Goal: Task Accomplishment & Management: Manage account settings

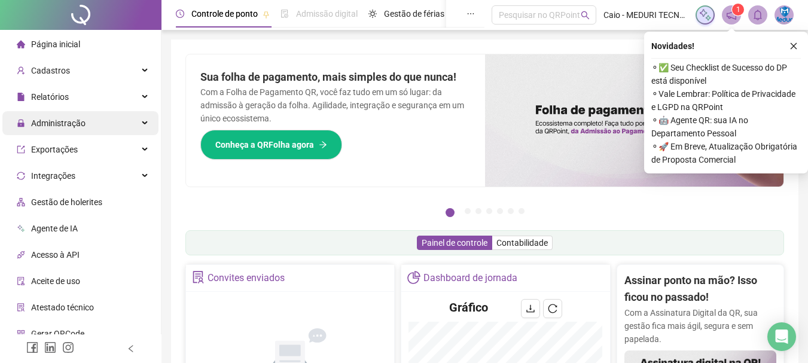
click at [56, 132] on span "Administração" at bounding box center [51, 123] width 69 height 24
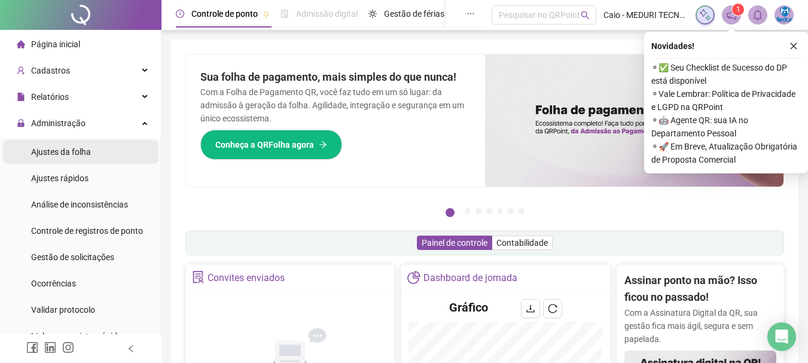
click at [50, 156] on span "Ajustes da folha" at bounding box center [61, 152] width 60 height 10
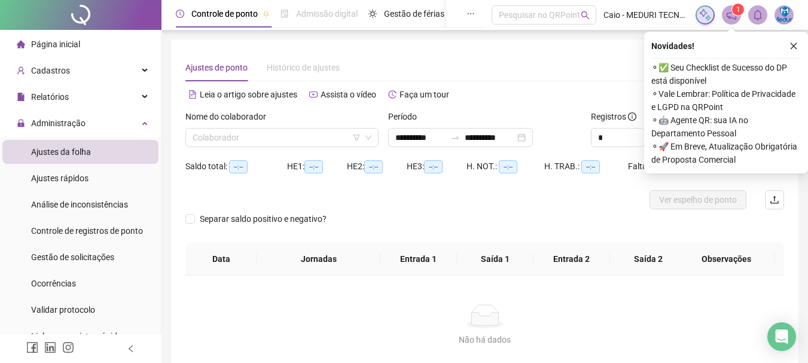
type input "**********"
click at [257, 134] on input "search" at bounding box center [277, 138] width 168 height 18
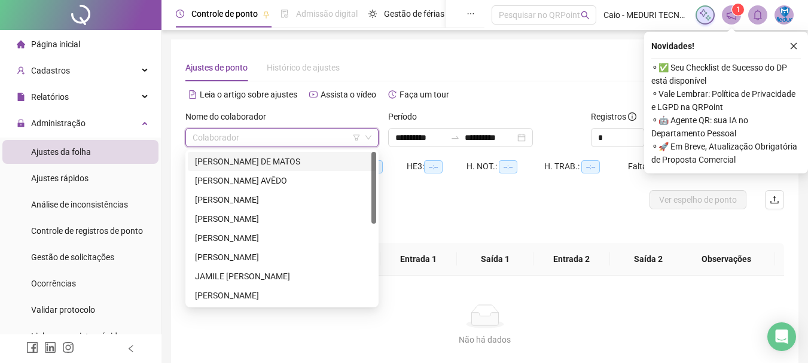
click at [233, 160] on div "[PERSON_NAME] DE MATOS" at bounding box center [282, 161] width 174 height 13
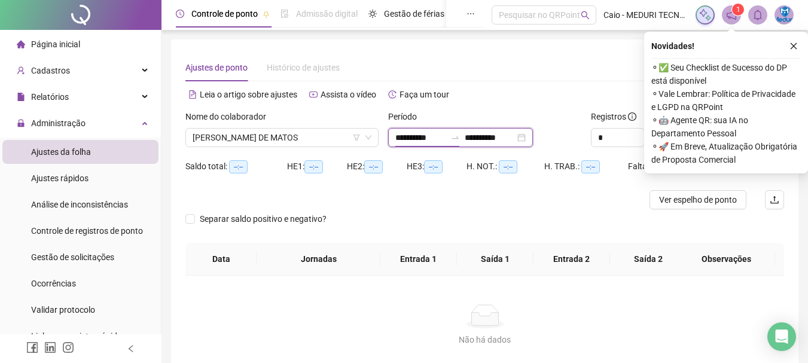
click at [426, 138] on input "**********" at bounding box center [420, 137] width 50 height 13
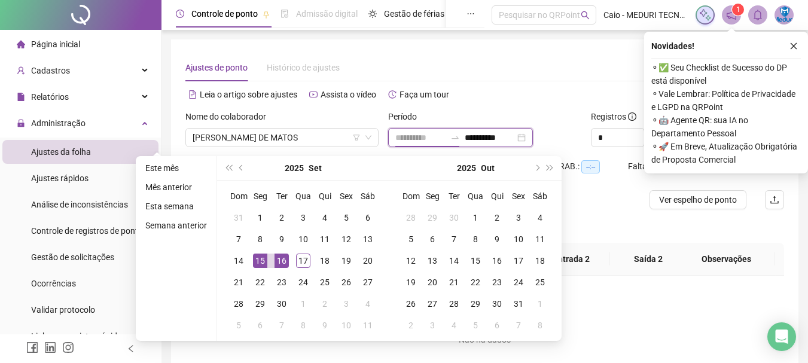
type input "**********"
click at [275, 263] on div "16" at bounding box center [282, 261] width 14 height 14
click at [278, 264] on div "16" at bounding box center [282, 261] width 14 height 14
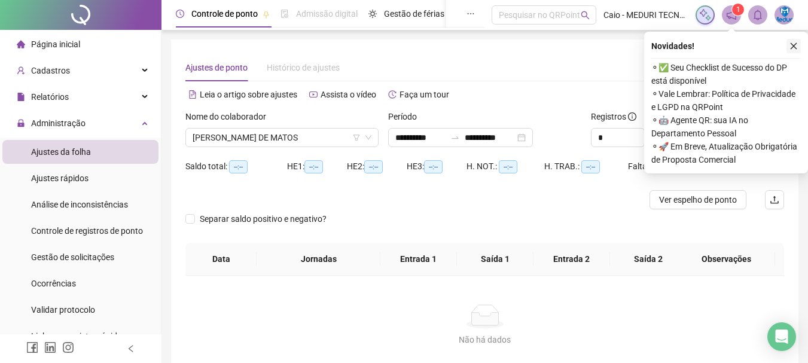
click at [792, 48] on icon "close" at bounding box center [794, 46] width 8 height 8
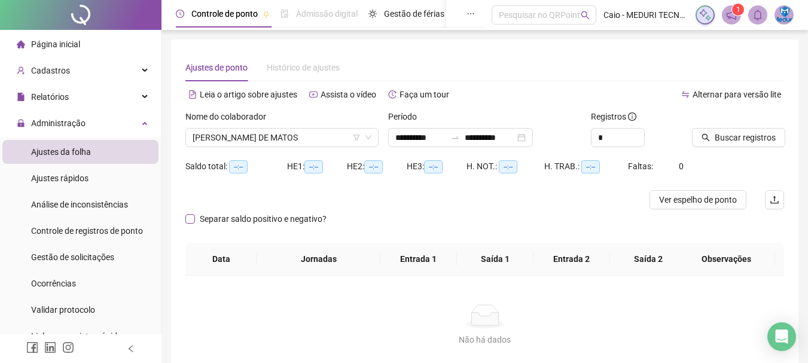
click at [210, 220] on span "Separar saldo positivo e negativo?" at bounding box center [263, 218] width 136 height 13
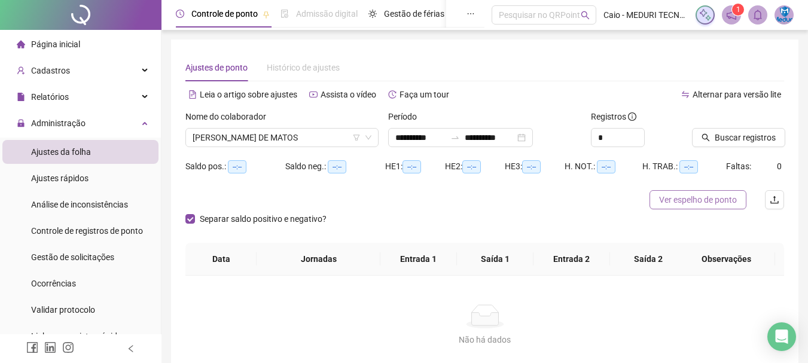
click at [690, 203] on span "Ver espelho de ponto" at bounding box center [698, 199] width 78 height 13
click at [709, 138] on icon "search" at bounding box center [706, 137] width 8 height 8
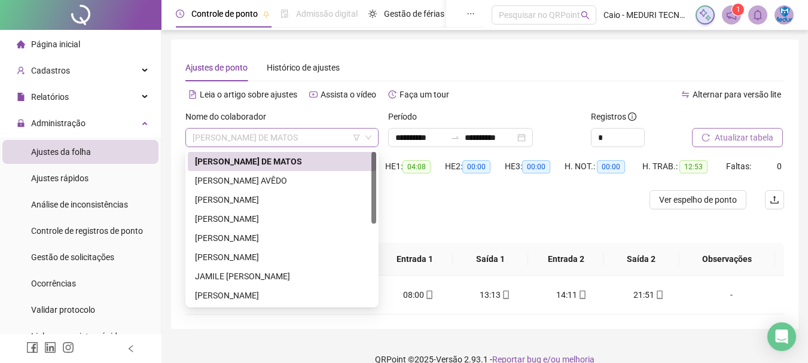
click at [325, 136] on span "[PERSON_NAME] DE MATOS" at bounding box center [282, 138] width 179 height 18
click at [281, 182] on div "[PERSON_NAME] AVÊDO" at bounding box center [282, 180] width 174 height 13
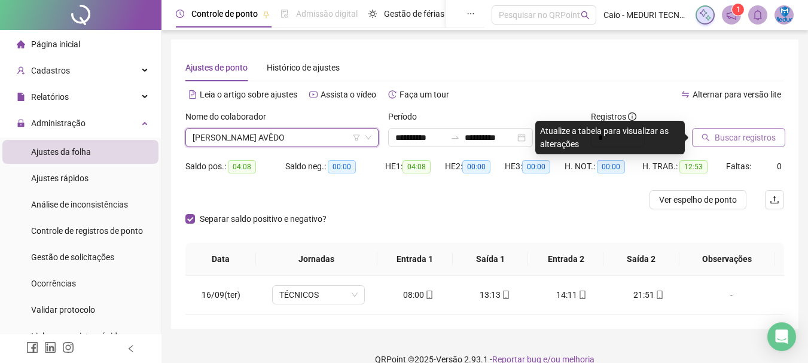
click at [734, 141] on span "Buscar registros" at bounding box center [745, 137] width 61 height 13
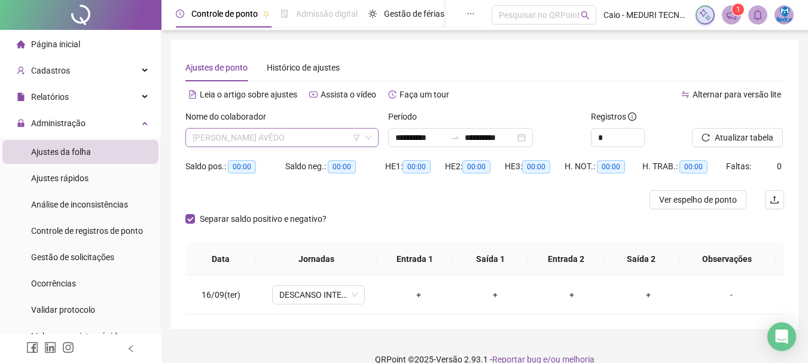
click at [234, 142] on span "[PERSON_NAME] AVÊDO" at bounding box center [282, 138] width 179 height 18
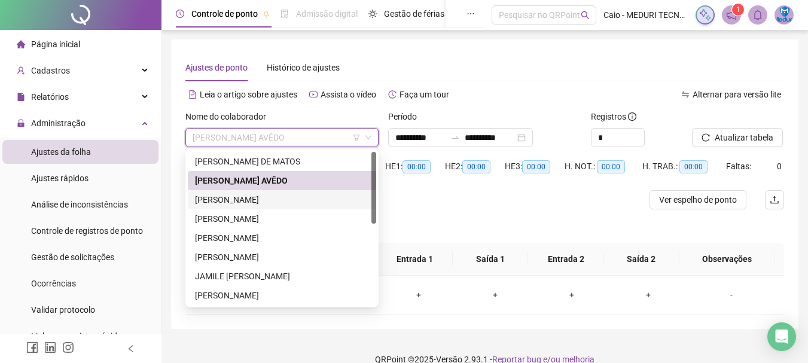
click at [208, 199] on div "[PERSON_NAME]" at bounding box center [282, 199] width 174 height 13
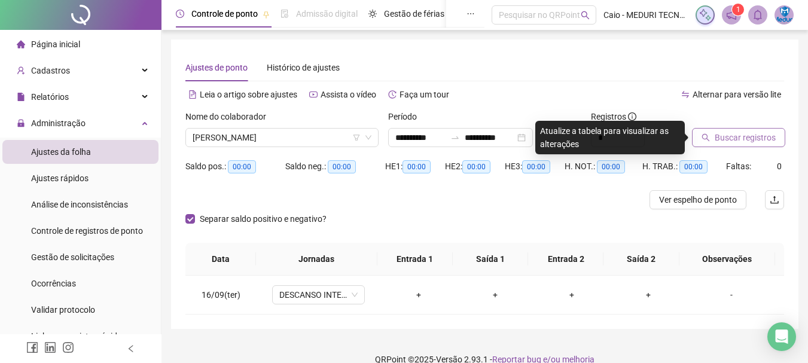
click at [741, 134] on span "Buscar registros" at bounding box center [745, 137] width 61 height 13
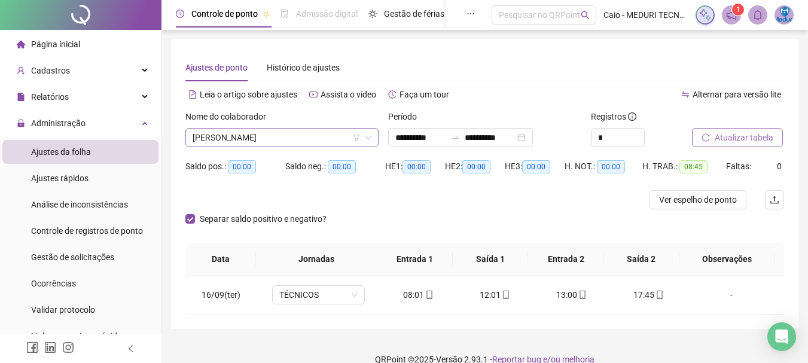
click at [312, 136] on span "[PERSON_NAME]" at bounding box center [282, 138] width 179 height 18
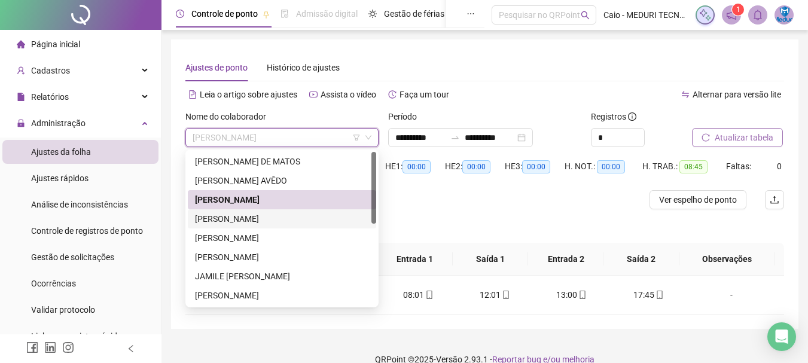
click at [242, 215] on div "[PERSON_NAME]" at bounding box center [282, 218] width 174 height 13
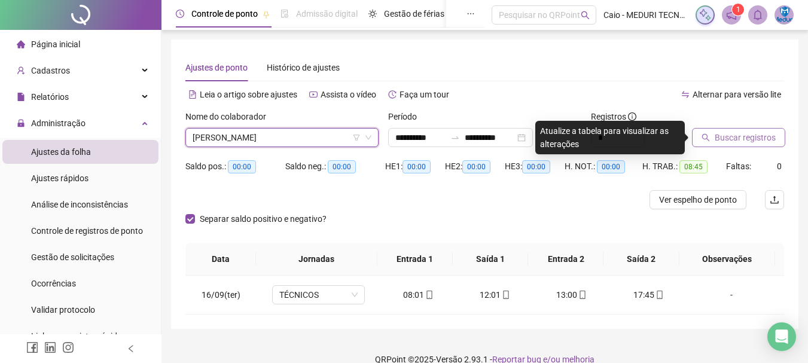
click at [765, 142] on span "Buscar registros" at bounding box center [745, 137] width 61 height 13
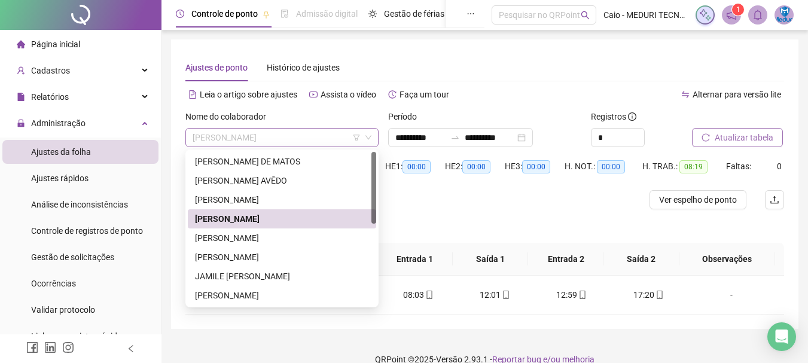
click at [258, 142] on span "[PERSON_NAME]" at bounding box center [282, 138] width 179 height 18
click at [244, 243] on div "[PERSON_NAME]" at bounding box center [282, 237] width 174 height 13
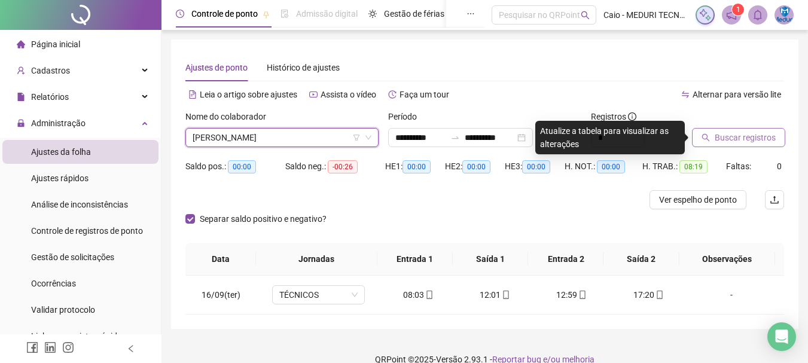
click at [740, 142] on span "Buscar registros" at bounding box center [745, 137] width 61 height 13
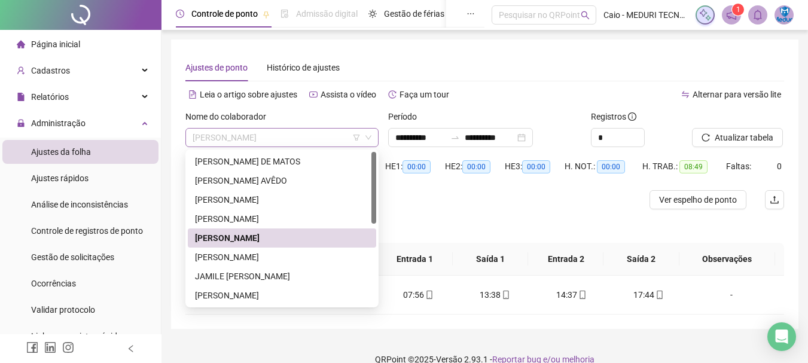
click at [287, 135] on span "[PERSON_NAME]" at bounding box center [282, 138] width 179 height 18
click at [218, 256] on div "[PERSON_NAME]" at bounding box center [282, 257] width 174 height 13
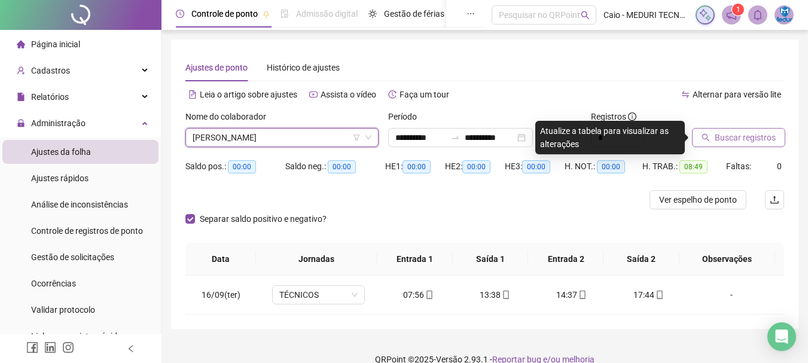
click at [761, 139] on span "Buscar registros" at bounding box center [745, 137] width 61 height 13
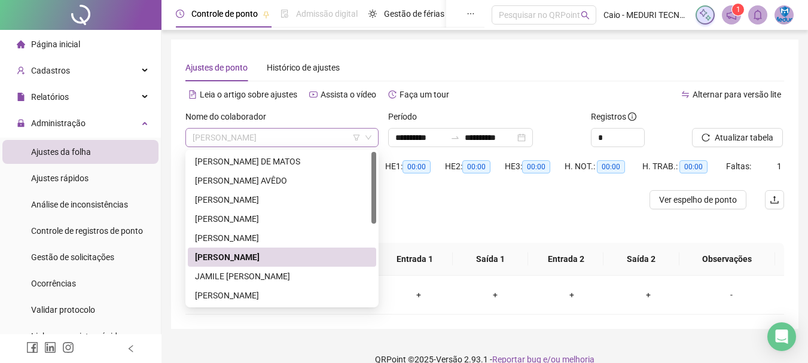
click at [284, 142] on span "[PERSON_NAME]" at bounding box center [282, 138] width 179 height 18
click at [238, 281] on div "JAMILE [PERSON_NAME]" at bounding box center [282, 276] width 174 height 13
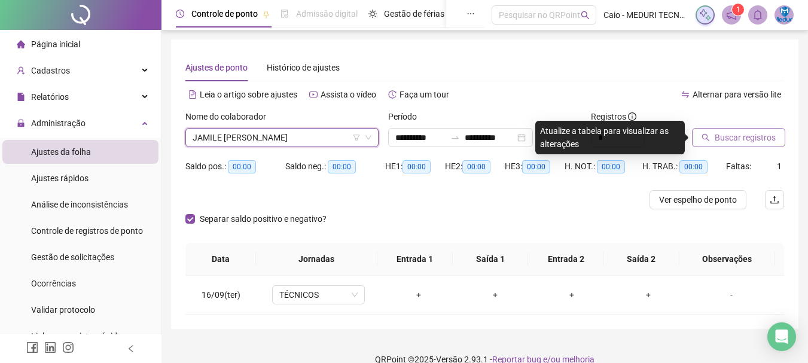
click at [714, 135] on button "Buscar registros" at bounding box center [738, 137] width 93 height 19
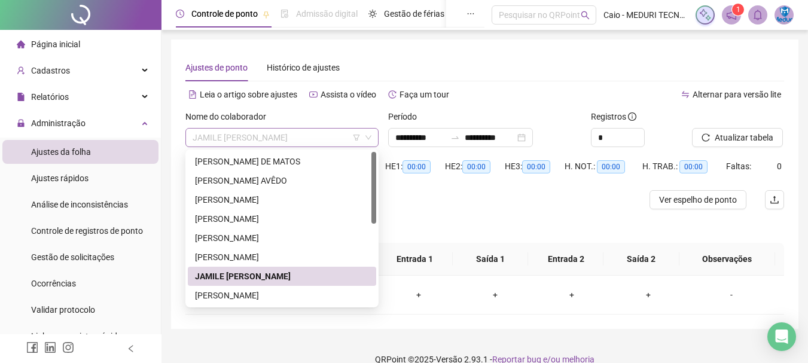
click at [266, 136] on span "JAMILE [PERSON_NAME]" at bounding box center [282, 138] width 179 height 18
click at [233, 294] on div "[PERSON_NAME]" at bounding box center [282, 295] width 174 height 13
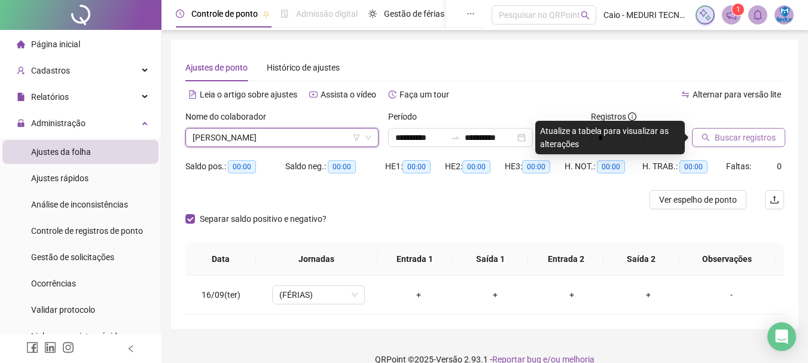
click at [749, 143] on span "Buscar registros" at bounding box center [745, 137] width 61 height 13
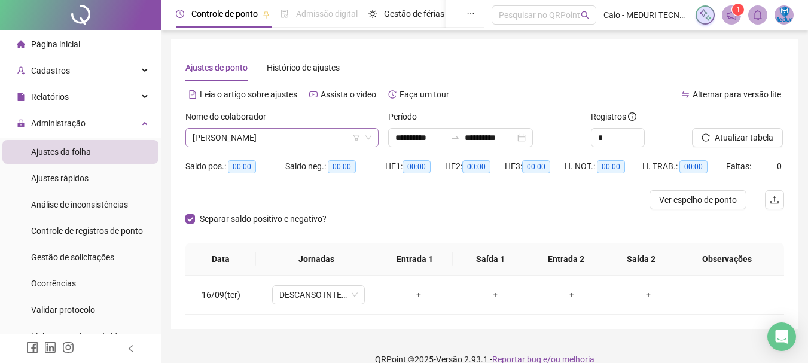
click at [299, 141] on span "[PERSON_NAME]" at bounding box center [282, 138] width 179 height 18
click at [333, 136] on span "[PERSON_NAME]" at bounding box center [282, 138] width 179 height 18
drag, startPoint x: 333, startPoint y: 136, endPoint x: 345, endPoint y: 142, distance: 12.8
click at [333, 136] on span "[PERSON_NAME]" at bounding box center [282, 138] width 179 height 18
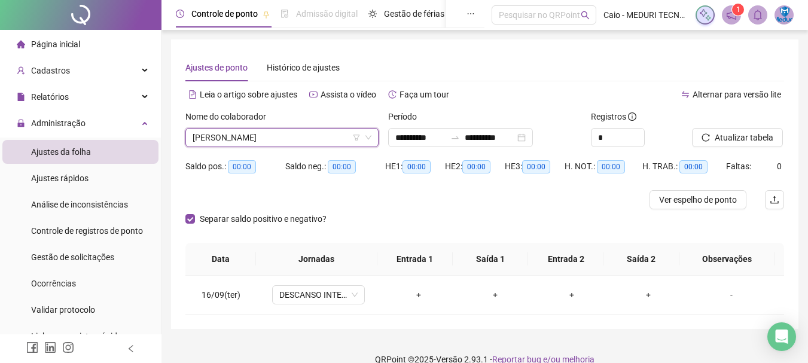
click at [333, 132] on span "[PERSON_NAME]" at bounding box center [282, 138] width 179 height 18
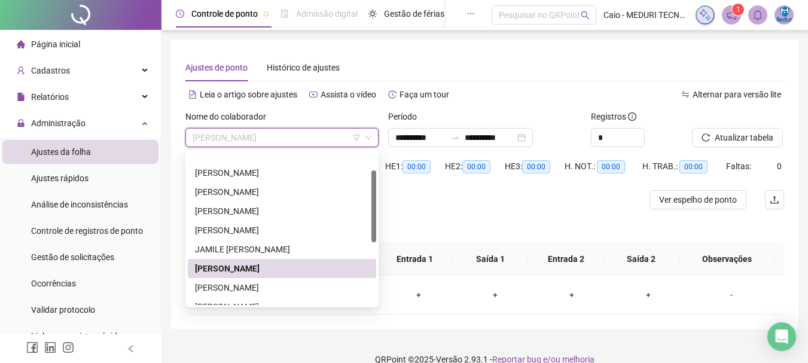
scroll to position [39, 0]
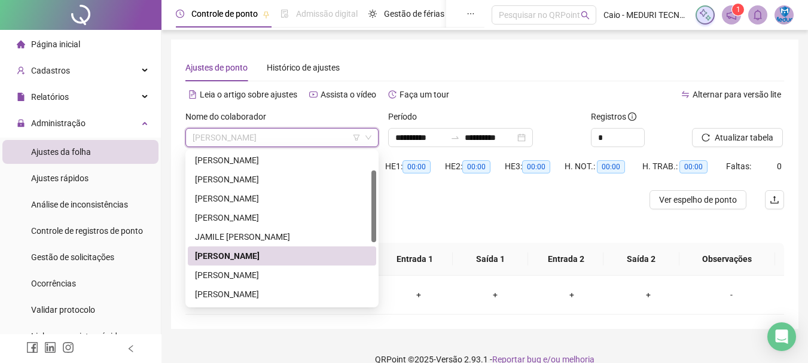
drag, startPoint x: 374, startPoint y: 171, endPoint x: 374, endPoint y: 190, distance: 18.6
click at [374, 190] on div at bounding box center [373, 206] width 5 height 72
click at [240, 276] on div "[PERSON_NAME]" at bounding box center [282, 275] width 174 height 13
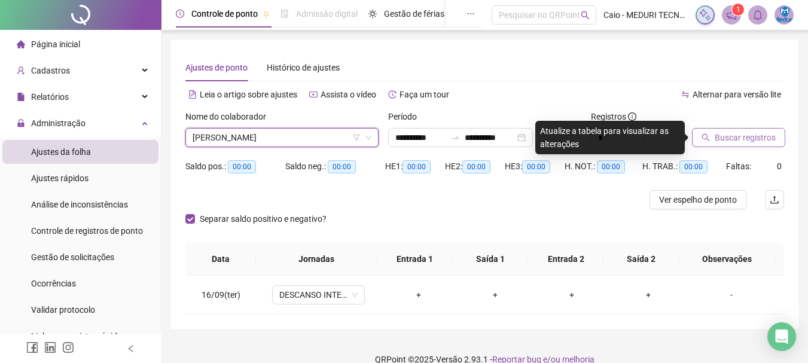
click at [724, 137] on span "Buscar registros" at bounding box center [745, 137] width 61 height 13
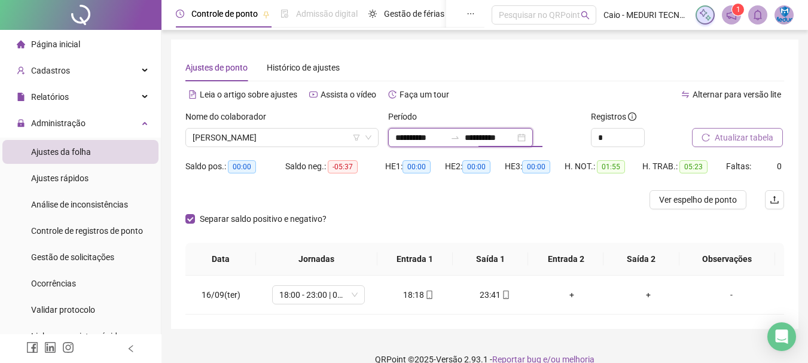
click at [496, 135] on input "**********" at bounding box center [490, 137] width 50 height 13
drag, startPoint x: 496, startPoint y: 135, endPoint x: 491, endPoint y: 148, distance: 14.2
click at [496, 135] on input "**********" at bounding box center [490, 137] width 50 height 13
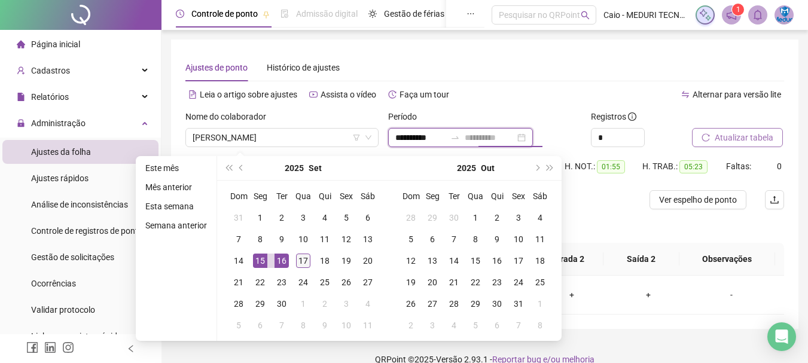
type input "**********"
click at [308, 263] on div "17" at bounding box center [303, 261] width 14 height 14
type input "**********"
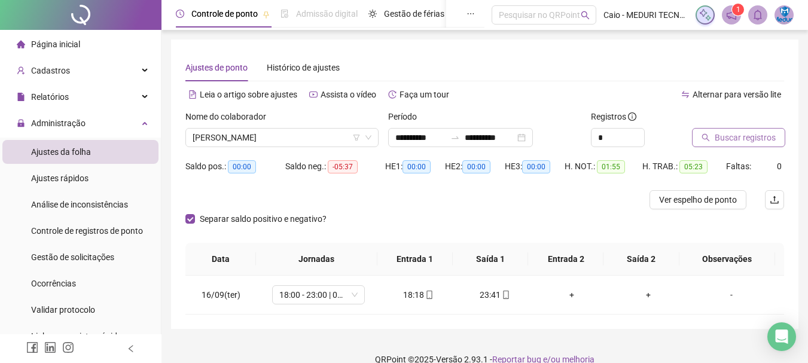
click at [729, 133] on span "Buscar registros" at bounding box center [745, 137] width 61 height 13
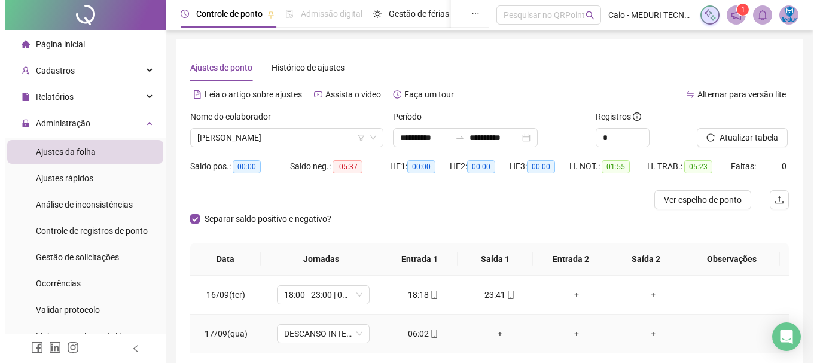
scroll to position [56, 0]
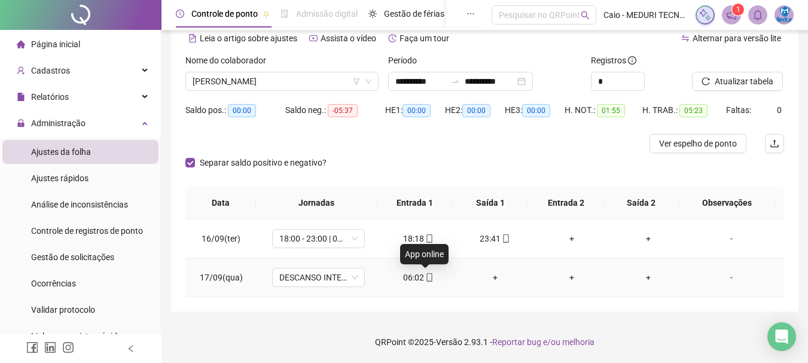
click at [427, 282] on span at bounding box center [429, 278] width 10 height 10
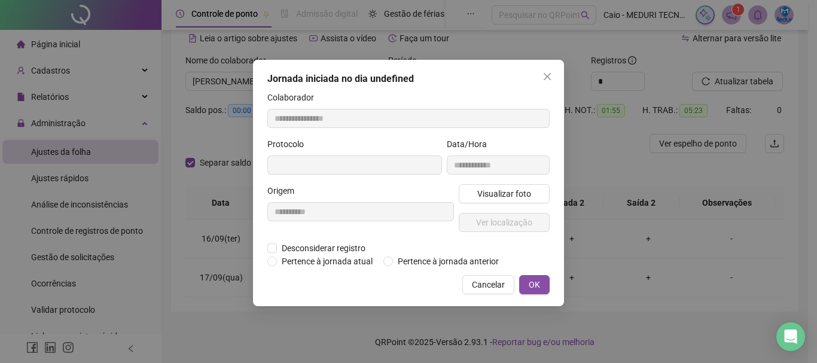
type input "**********"
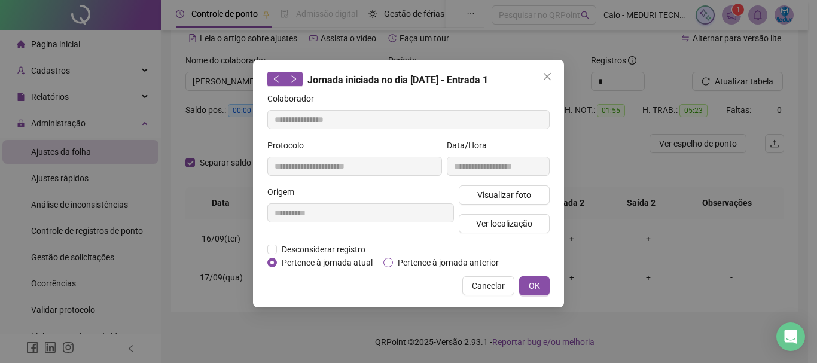
click at [398, 263] on span "Pertence à jornada anterior" at bounding box center [448, 262] width 111 height 13
click at [543, 283] on button "OK" at bounding box center [534, 285] width 31 height 19
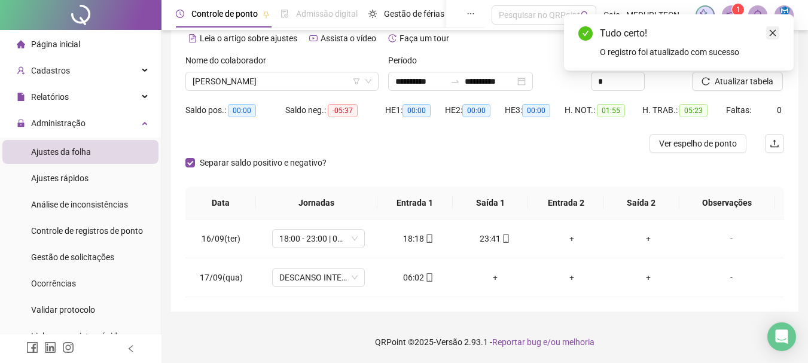
click at [773, 34] on icon "close" at bounding box center [773, 33] width 8 height 8
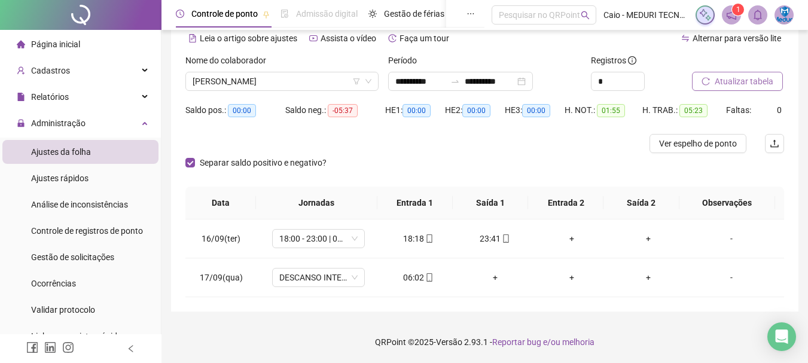
click at [748, 81] on span "Atualizar tabela" at bounding box center [744, 81] width 59 height 13
click at [267, 78] on span "[PERSON_NAME]" at bounding box center [282, 81] width 179 height 18
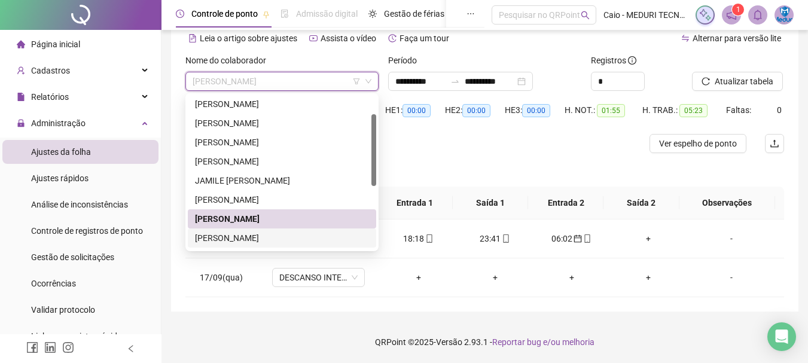
click at [231, 238] on div "[PERSON_NAME]" at bounding box center [282, 237] width 174 height 13
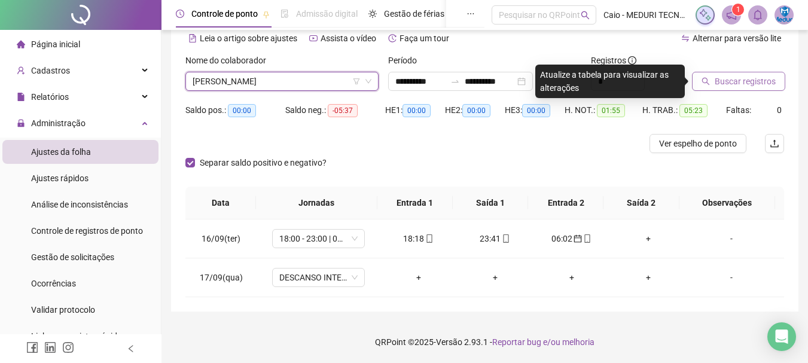
click at [729, 84] on span "Buscar registros" at bounding box center [745, 81] width 61 height 13
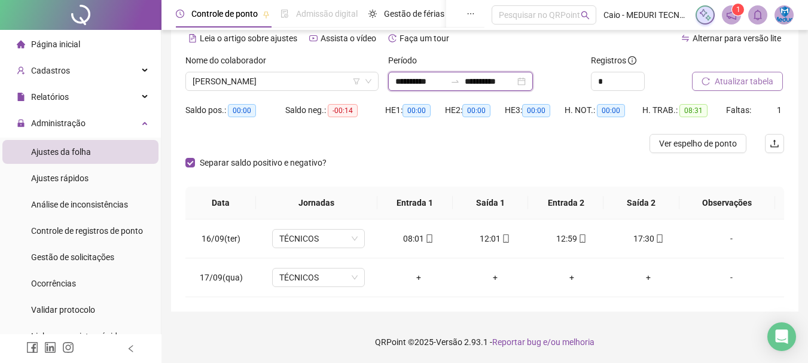
click at [508, 82] on input "**********" at bounding box center [490, 81] width 50 height 13
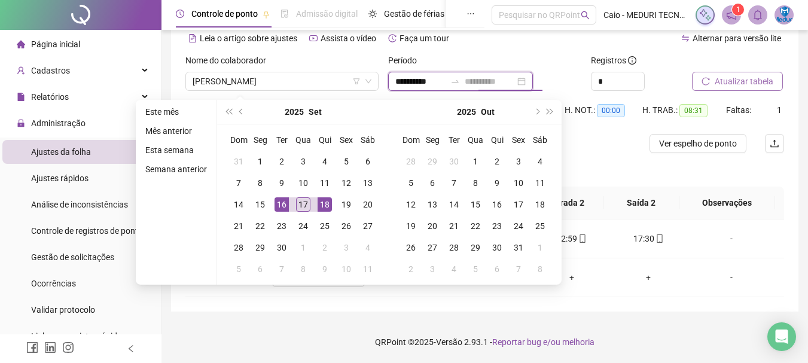
type input "**********"
click at [277, 202] on div "16" at bounding box center [282, 204] width 14 height 14
type input "**********"
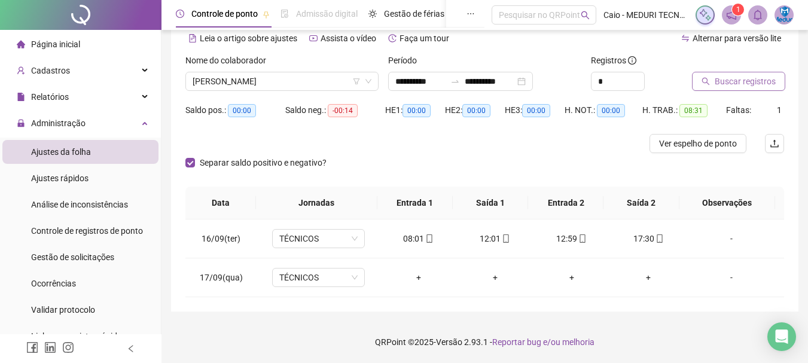
click at [720, 86] on span "Buscar registros" at bounding box center [745, 81] width 61 height 13
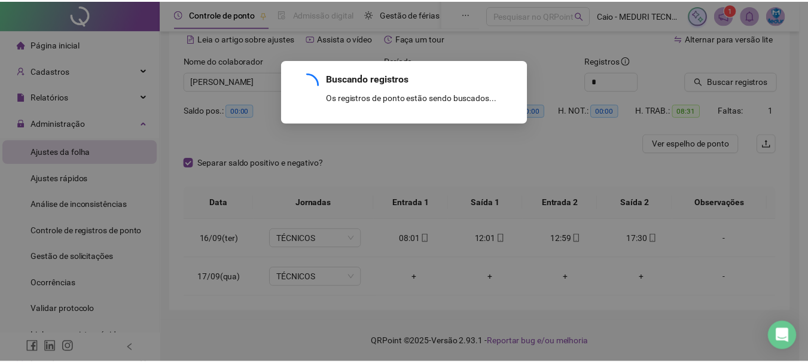
scroll to position [17, 0]
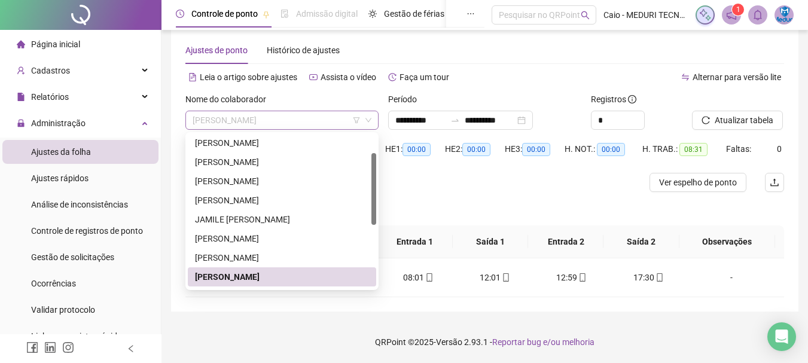
click at [248, 119] on span "[PERSON_NAME]" at bounding box center [282, 120] width 179 height 18
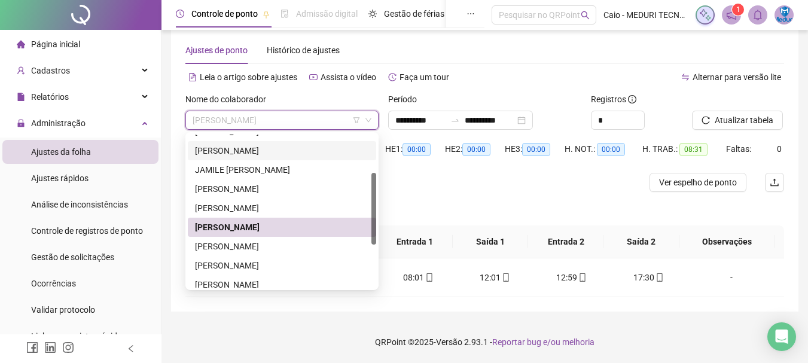
scroll to position [92, 0]
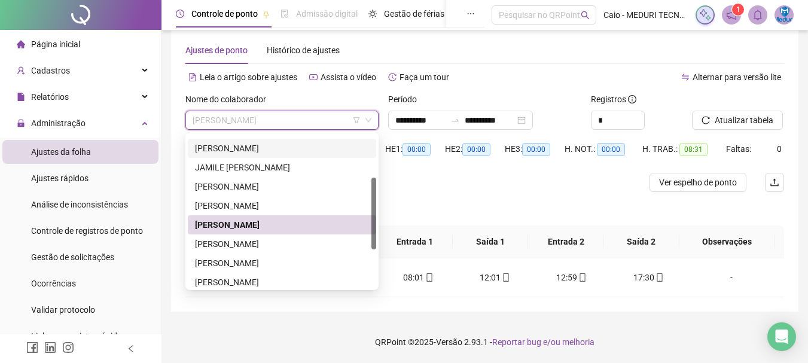
drag, startPoint x: 373, startPoint y: 199, endPoint x: 371, endPoint y: 224, distance: 24.6
click at [371, 224] on div at bounding box center [373, 214] width 5 height 72
click at [266, 245] on div "[PERSON_NAME]" at bounding box center [282, 243] width 174 height 13
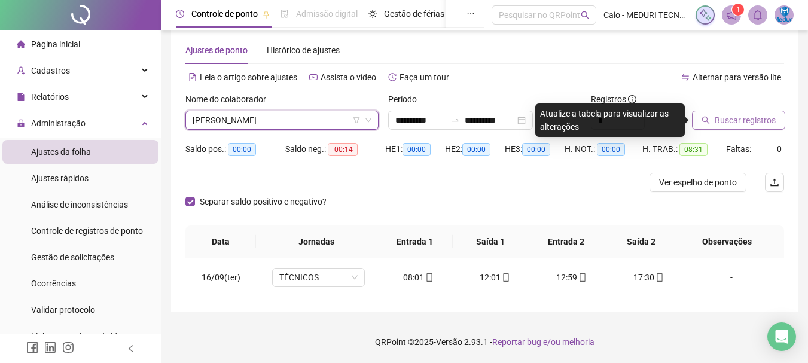
click at [738, 127] on button "Buscar registros" at bounding box center [738, 120] width 93 height 19
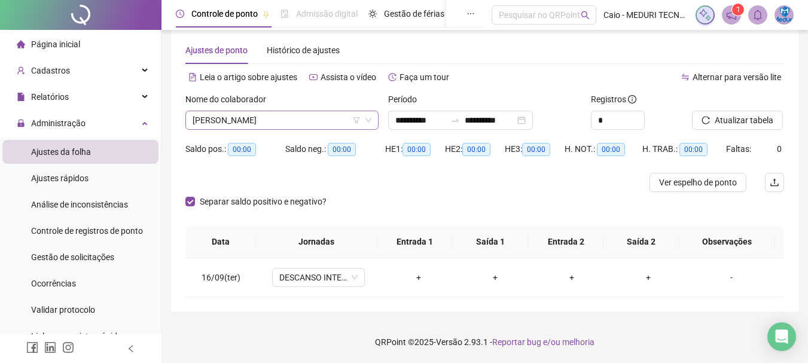
click at [227, 120] on span "[PERSON_NAME]" at bounding box center [282, 120] width 179 height 18
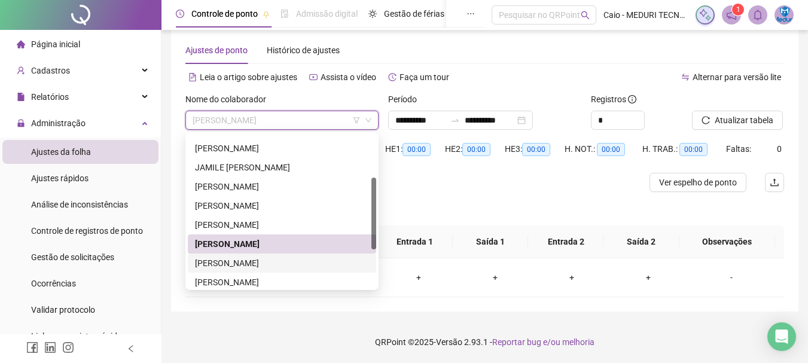
click at [227, 266] on div "[PERSON_NAME]" at bounding box center [282, 263] width 174 height 13
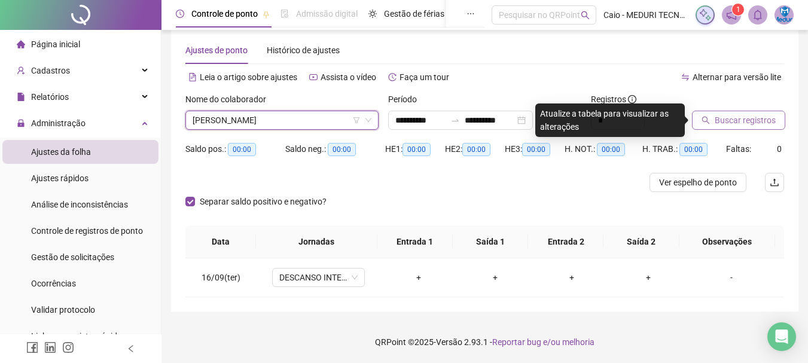
click at [736, 122] on span "Buscar registros" at bounding box center [745, 120] width 61 height 13
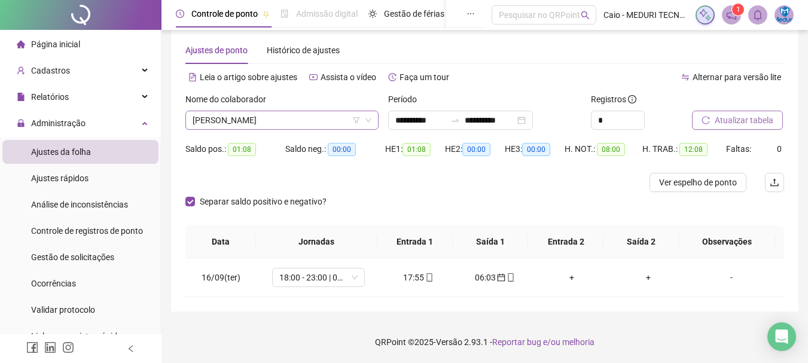
click at [278, 122] on span "[PERSON_NAME]" at bounding box center [282, 120] width 179 height 18
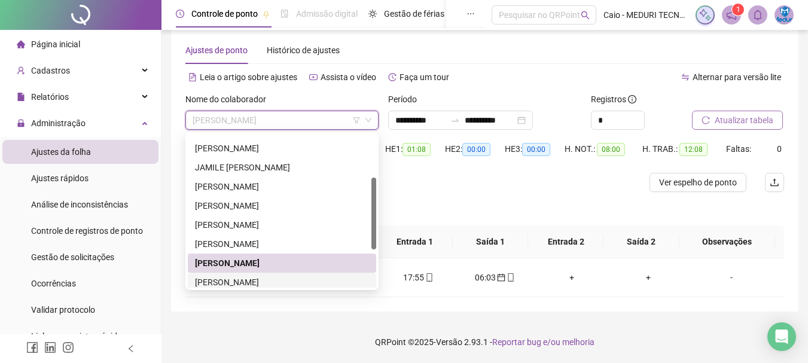
click at [229, 282] on div "[PERSON_NAME]" at bounding box center [282, 282] width 174 height 13
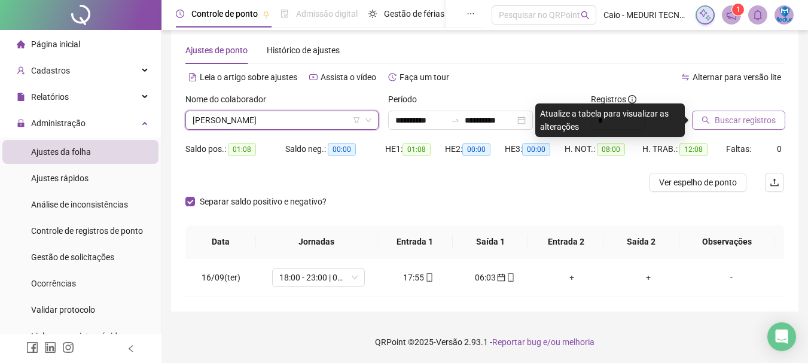
click at [753, 120] on span "Buscar registros" at bounding box center [745, 120] width 61 height 13
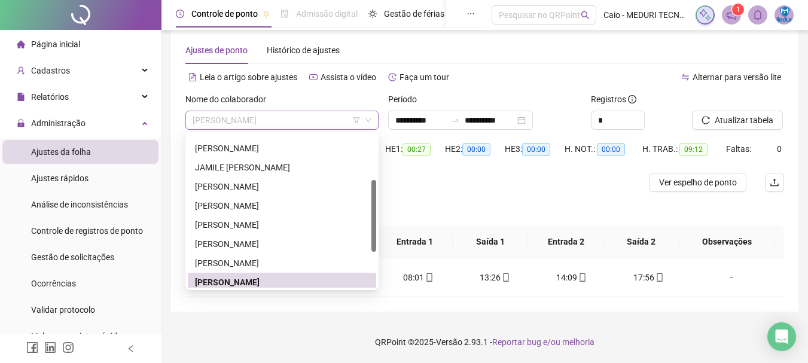
click at [301, 120] on span "[PERSON_NAME]" at bounding box center [282, 120] width 179 height 18
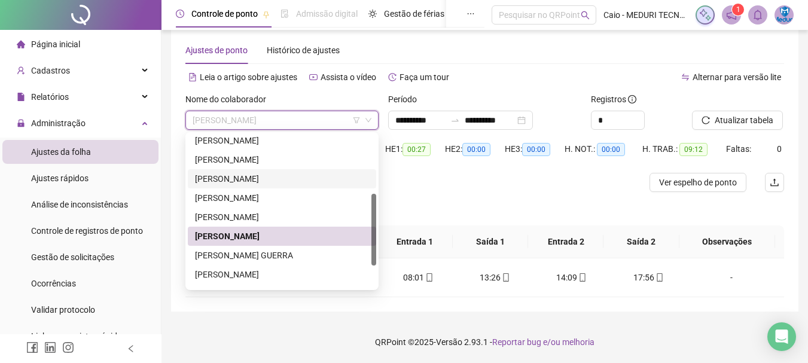
drag, startPoint x: 376, startPoint y: 218, endPoint x: 374, endPoint y: 238, distance: 20.4
click at [374, 238] on div at bounding box center [373, 230] width 5 height 72
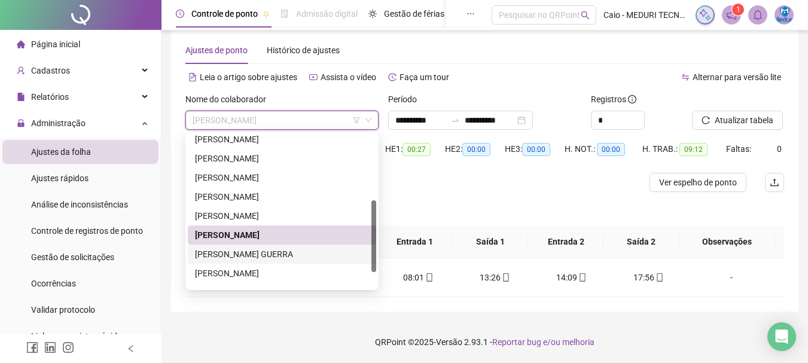
drag, startPoint x: 279, startPoint y: 254, endPoint x: 472, endPoint y: 227, distance: 195.1
click at [278, 254] on div "[PERSON_NAME] GUERRA" at bounding box center [282, 254] width 174 height 13
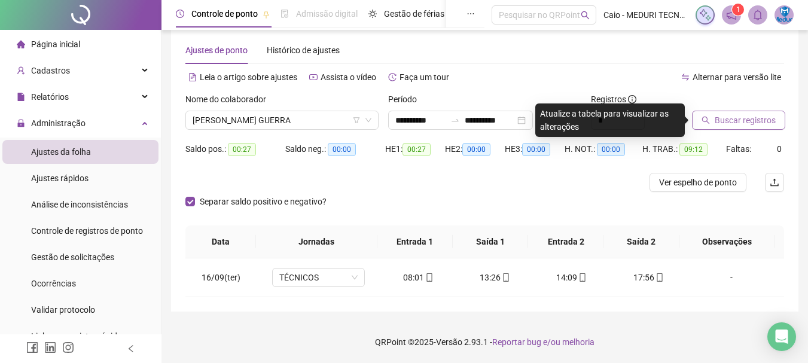
click at [741, 118] on span "Buscar registros" at bounding box center [745, 120] width 61 height 13
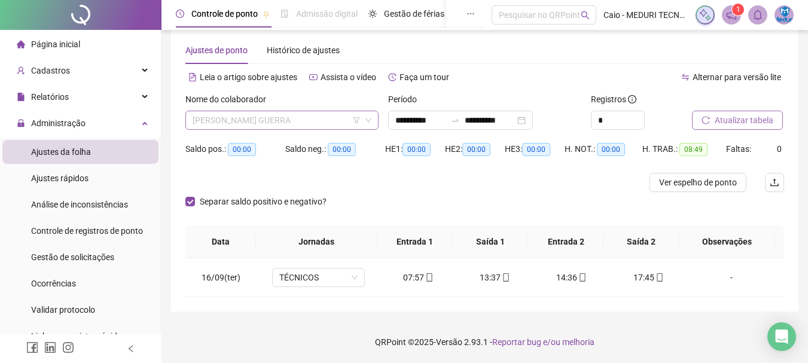
click at [294, 123] on span "[PERSON_NAME] GUERRA" at bounding box center [282, 120] width 179 height 18
click at [296, 122] on span "[PERSON_NAME] GUERRA" at bounding box center [282, 120] width 179 height 18
click at [250, 122] on span "[PERSON_NAME] GUERRA" at bounding box center [282, 120] width 179 height 18
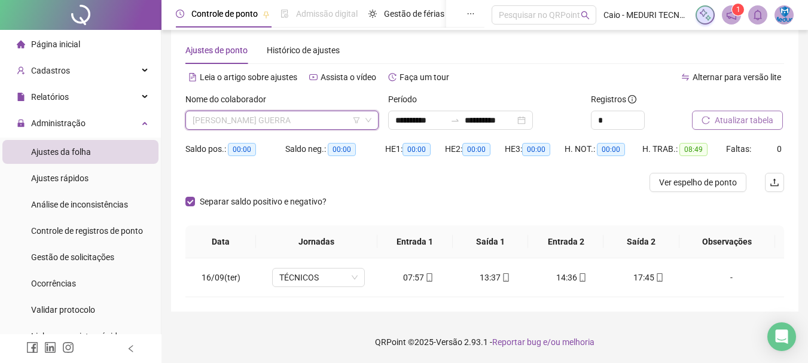
click at [250, 122] on span "[PERSON_NAME] GUERRA" at bounding box center [282, 120] width 179 height 18
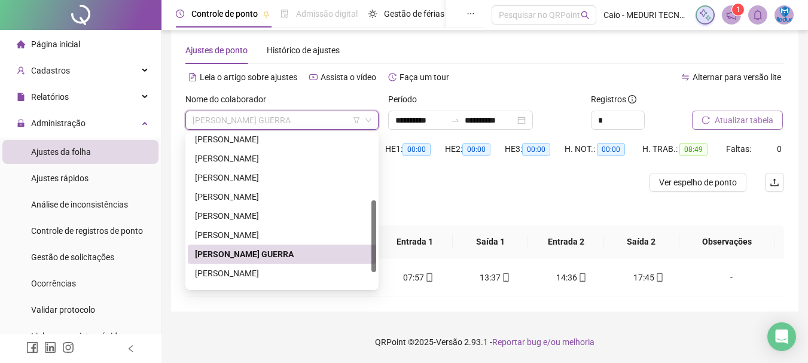
click at [250, 122] on span "[PERSON_NAME] GUERRA" at bounding box center [282, 120] width 179 height 18
click at [239, 278] on div "[PERSON_NAME]" at bounding box center [282, 273] width 174 height 13
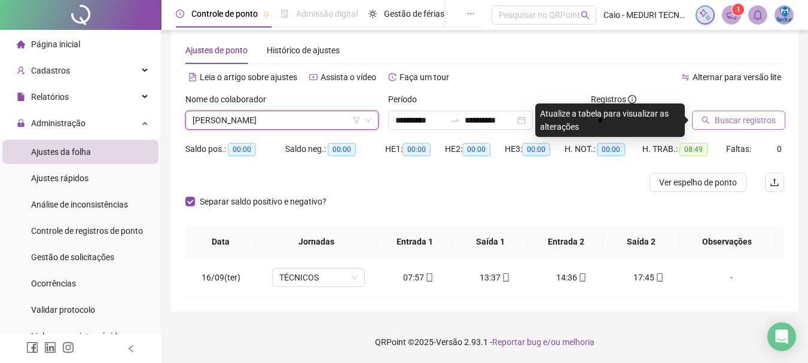
click at [730, 124] on span "Buscar registros" at bounding box center [745, 120] width 61 height 13
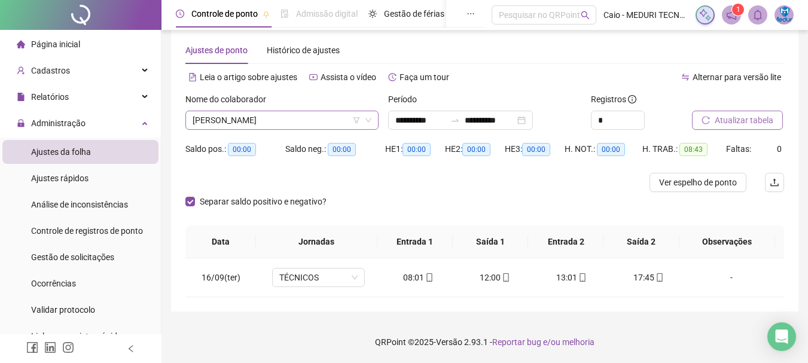
click at [303, 124] on span "[PERSON_NAME]" at bounding box center [282, 120] width 179 height 18
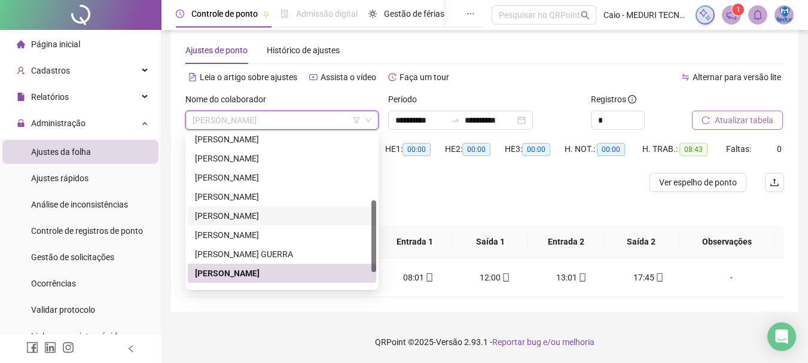
scroll to position [172, 0]
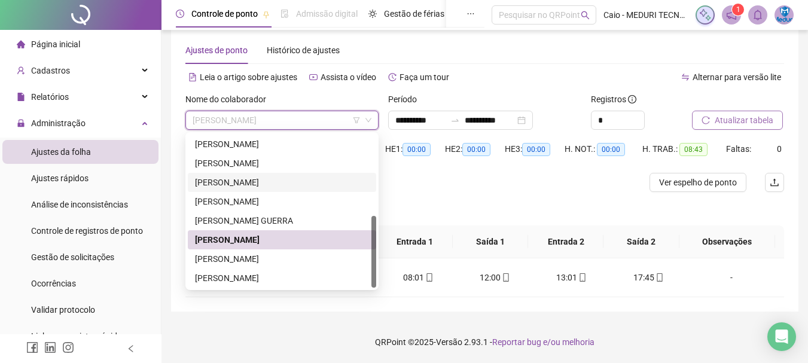
drag, startPoint x: 373, startPoint y: 225, endPoint x: 373, endPoint y: 253, distance: 28.1
click at [373, 253] on div at bounding box center [373, 252] width 5 height 72
click at [315, 256] on div "[PERSON_NAME]" at bounding box center [282, 258] width 174 height 13
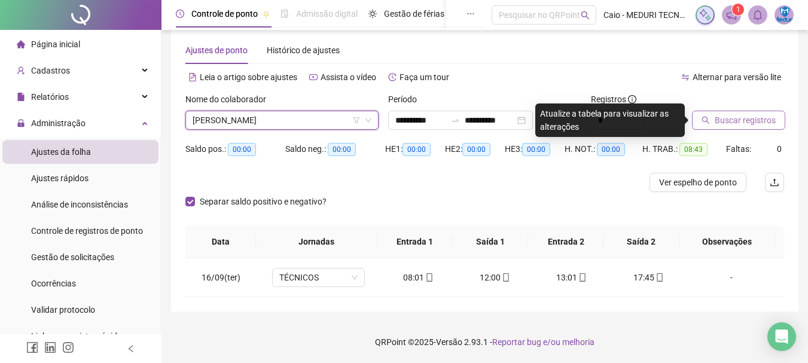
click at [721, 123] on span "Buscar registros" at bounding box center [745, 120] width 61 height 13
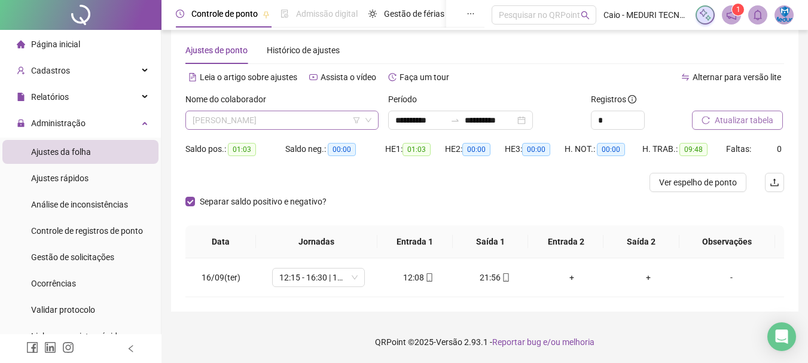
click at [281, 119] on span "[PERSON_NAME]" at bounding box center [282, 120] width 179 height 18
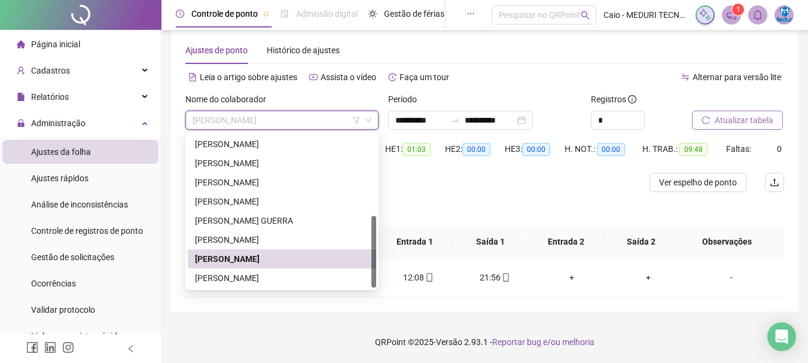
click at [268, 120] on span "[PERSON_NAME]" at bounding box center [282, 120] width 179 height 18
click at [236, 282] on div "[PERSON_NAME]" at bounding box center [282, 278] width 174 height 13
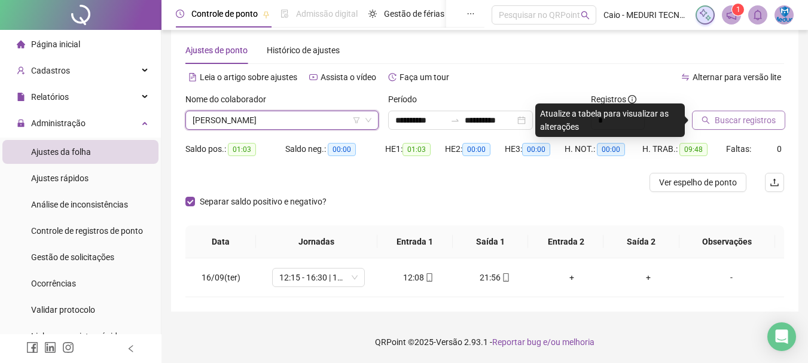
click at [746, 123] on span "Buscar registros" at bounding box center [745, 120] width 61 height 13
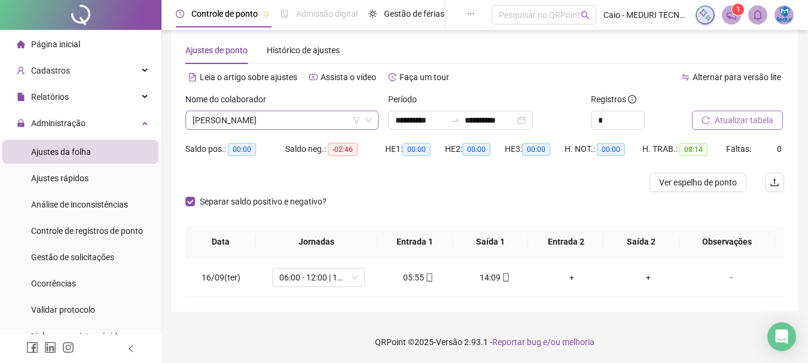
click at [285, 124] on span "[PERSON_NAME]" at bounding box center [282, 120] width 179 height 18
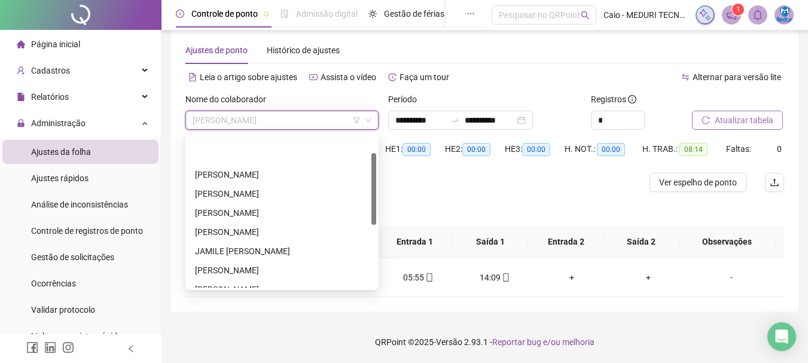
scroll to position [0, 0]
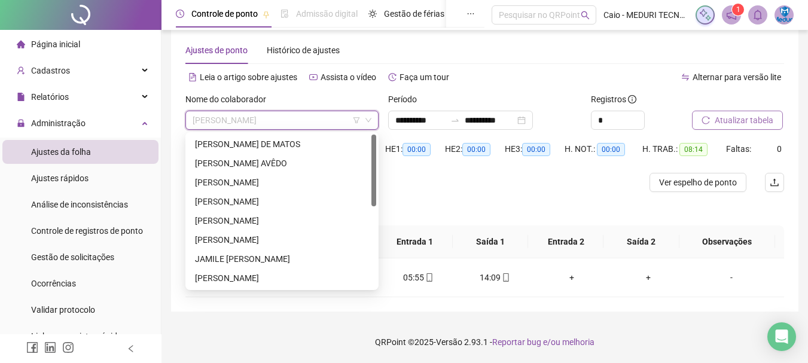
drag, startPoint x: 373, startPoint y: 235, endPoint x: 371, endPoint y: 137, distance: 98.1
click at [371, 137] on div "[PERSON_NAME] DE [PERSON_NAME] AVÊDO [PERSON_NAME] [PERSON_NAME]" at bounding box center [282, 211] width 188 height 153
click at [224, 148] on div "[PERSON_NAME] DE MATOS" at bounding box center [282, 144] width 174 height 13
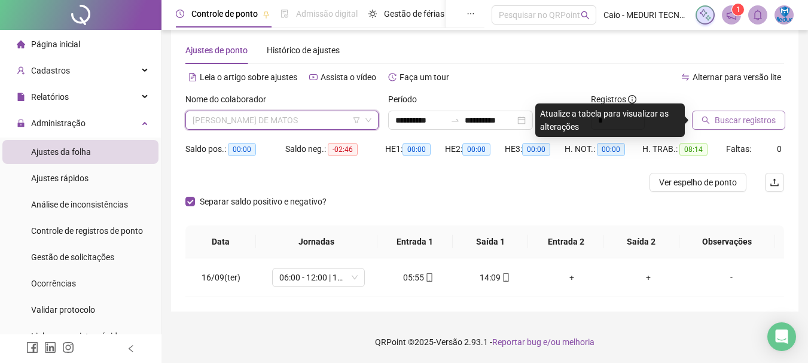
click at [297, 120] on span "[PERSON_NAME] DE MATOS" at bounding box center [282, 120] width 179 height 18
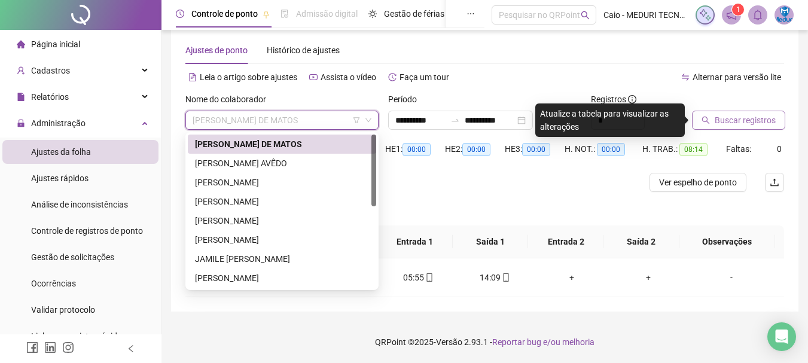
click at [285, 147] on div "[PERSON_NAME] DE MATOS" at bounding box center [282, 144] width 174 height 13
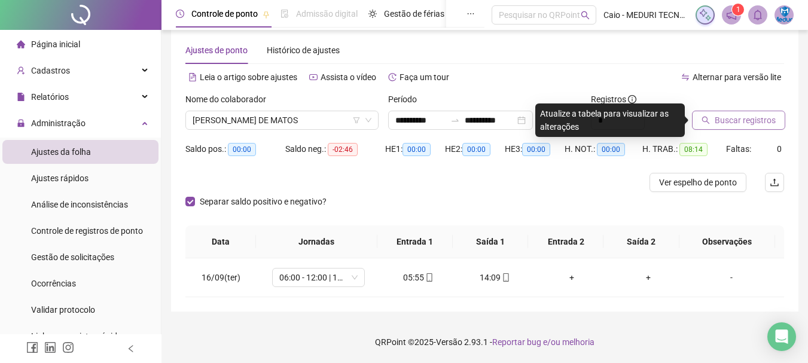
click at [749, 122] on span "Buscar registros" at bounding box center [745, 120] width 61 height 13
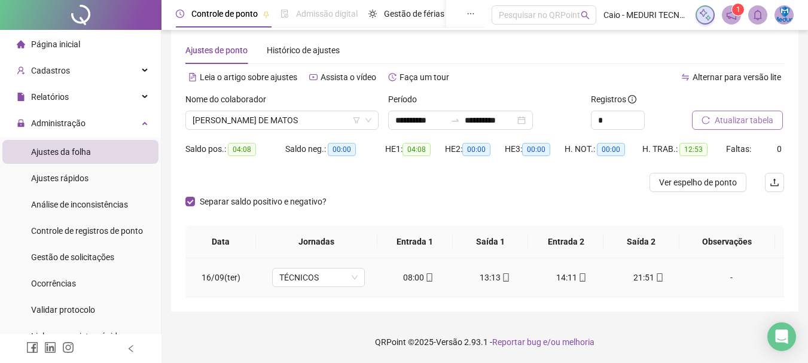
click at [221, 278] on span "16/09(ter)" at bounding box center [221, 278] width 39 height 10
click at [636, 276] on div "21:51" at bounding box center [648, 277] width 57 height 13
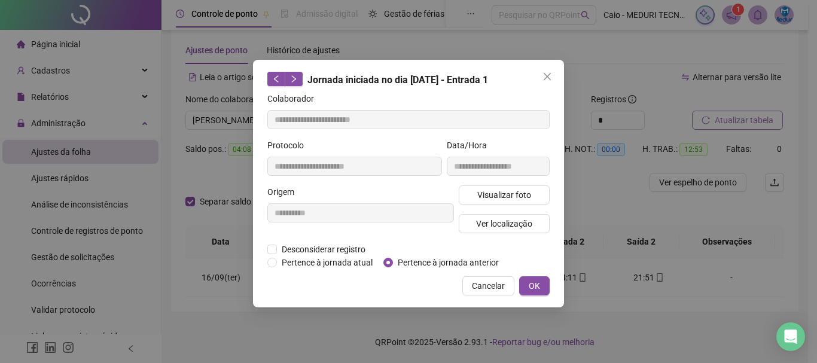
type input "**********"
click at [499, 196] on span "Visualizar foto" at bounding box center [504, 194] width 54 height 13
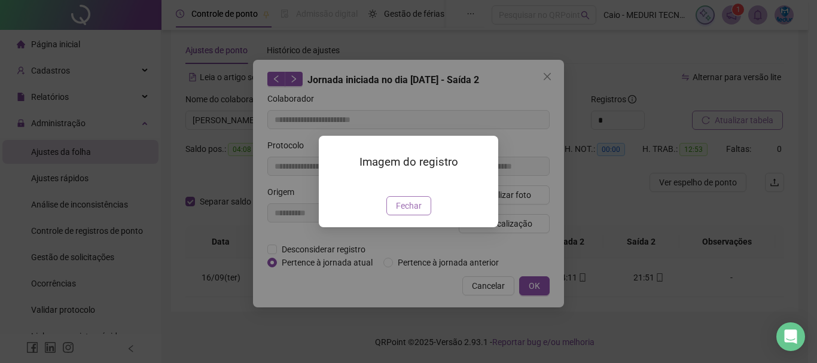
click at [406, 212] on span "Fechar" at bounding box center [409, 205] width 26 height 13
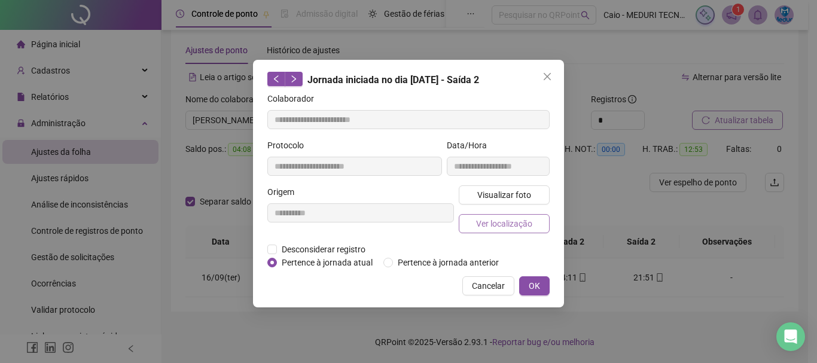
click at [501, 227] on span "Ver localização" at bounding box center [504, 223] width 56 height 13
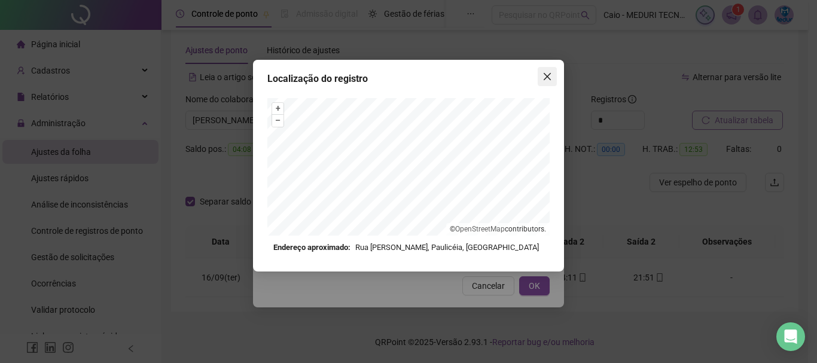
click at [546, 74] on icon "close" at bounding box center [548, 77] width 10 height 10
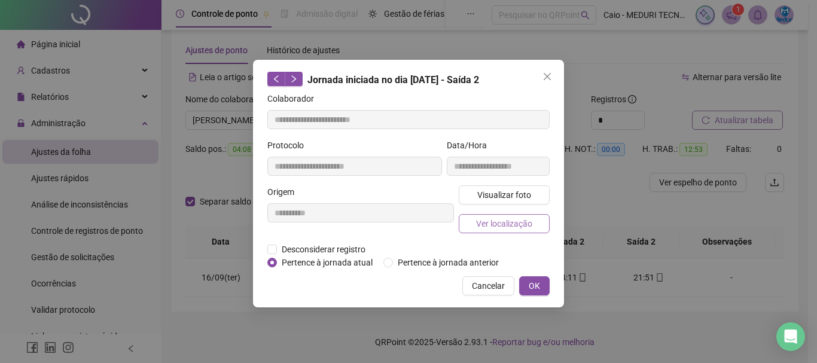
click at [484, 224] on span "Ver localização" at bounding box center [504, 223] width 56 height 13
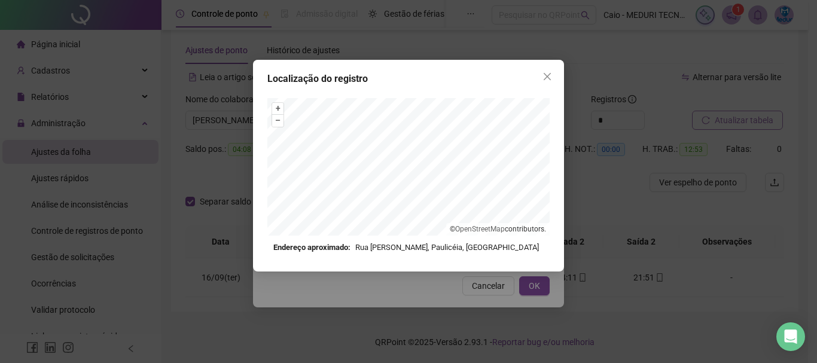
click at [540, 284] on div "Localização do registro + – ⇧ › © OpenStreetMap contributors. Endereço aproxima…" at bounding box center [408, 181] width 817 height 363
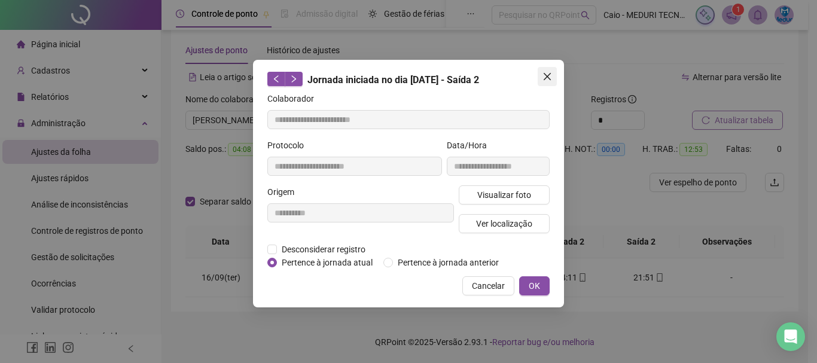
click at [551, 78] on icon "close" at bounding box center [548, 77] width 10 height 10
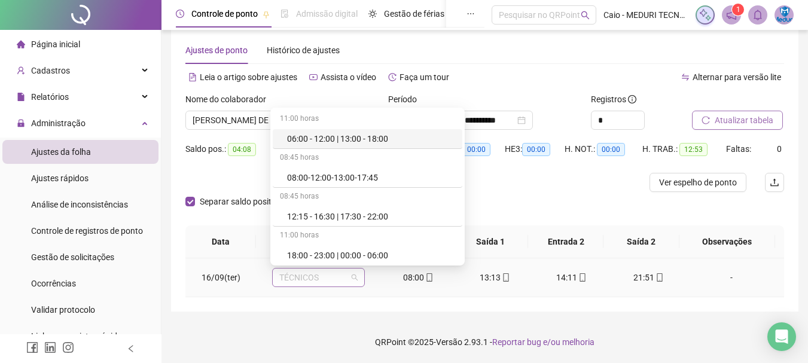
click at [352, 277] on span "TÉCNICOS" at bounding box center [318, 278] width 78 height 18
click at [362, 178] on div "08:00-12:00-13:00-17:45" at bounding box center [371, 177] width 168 height 13
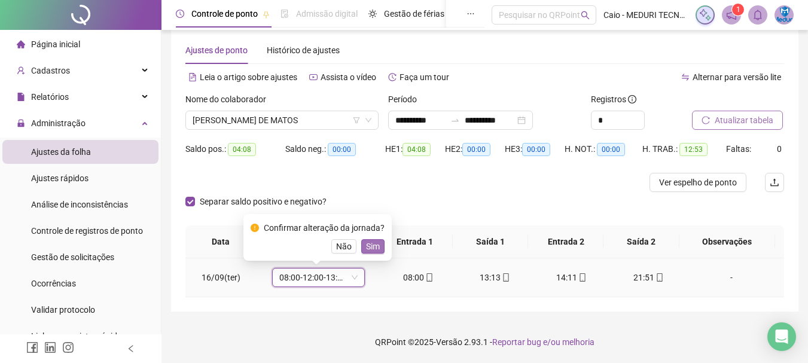
click at [370, 242] on span "Sim" at bounding box center [373, 246] width 14 height 13
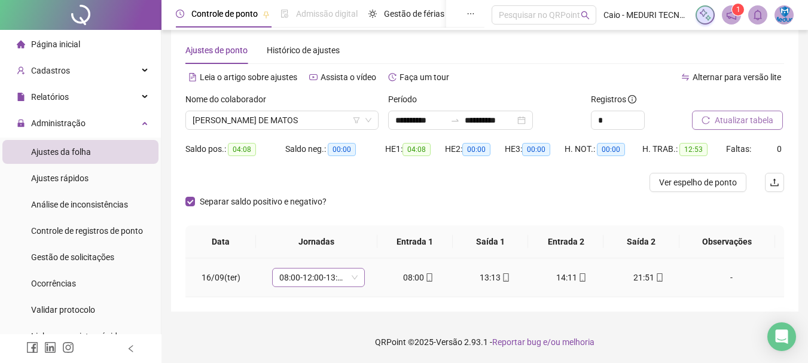
click at [351, 282] on span "08:00-12:00-13:00-17:45" at bounding box center [318, 278] width 78 height 18
click at [59, 71] on span "Cadastros" at bounding box center [50, 71] width 39 height 10
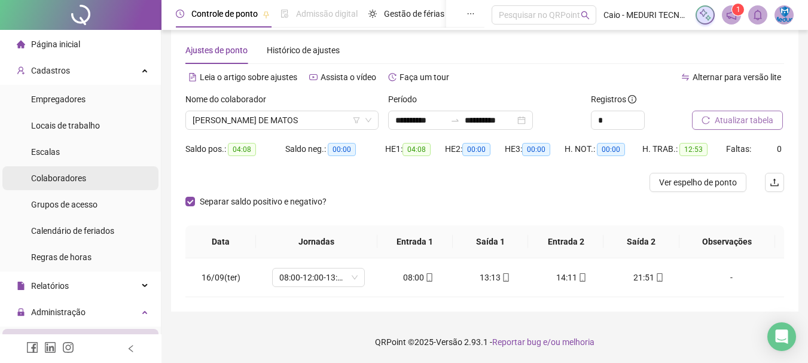
click at [65, 185] on div "Colaboradores" at bounding box center [58, 178] width 55 height 24
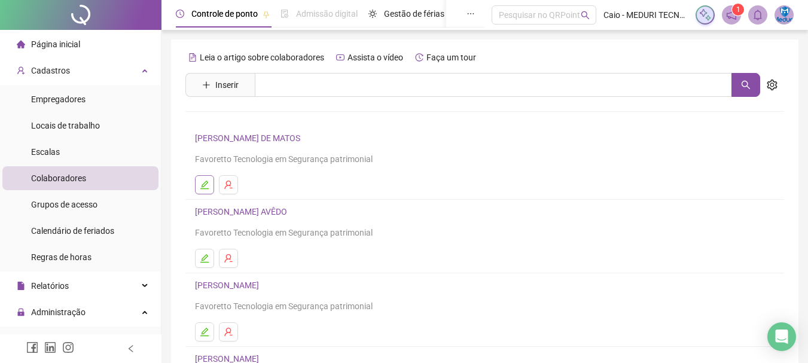
click at [208, 187] on icon "edit" at bounding box center [205, 185] width 10 height 10
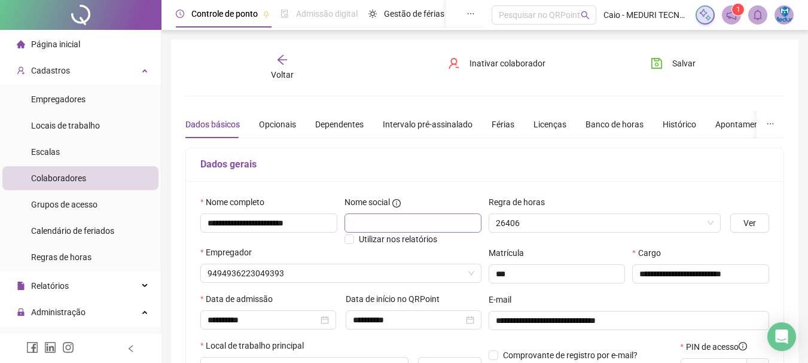
type input "********"
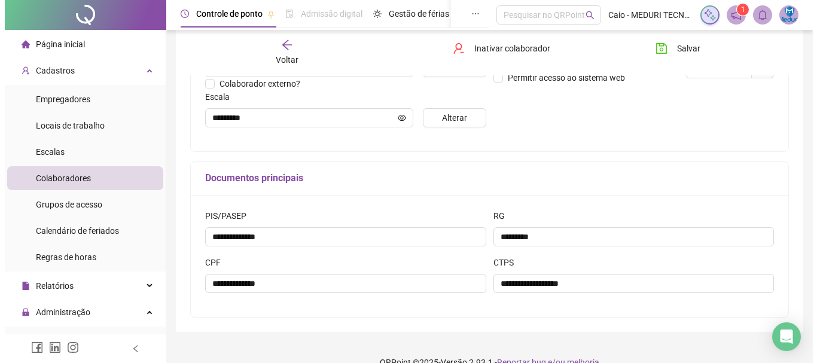
scroll to position [239, 0]
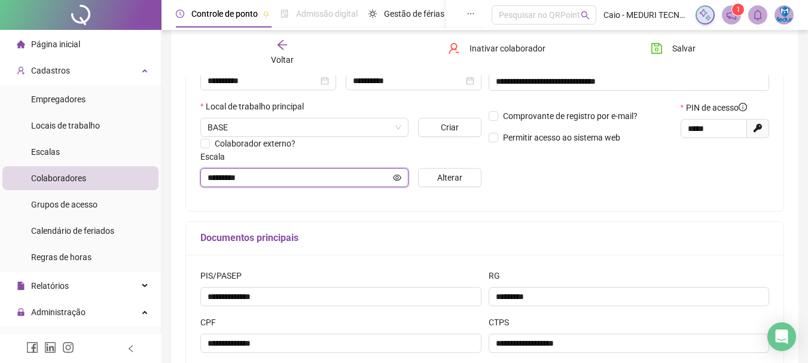
click at [399, 181] on icon "eye" at bounding box center [397, 177] width 8 height 8
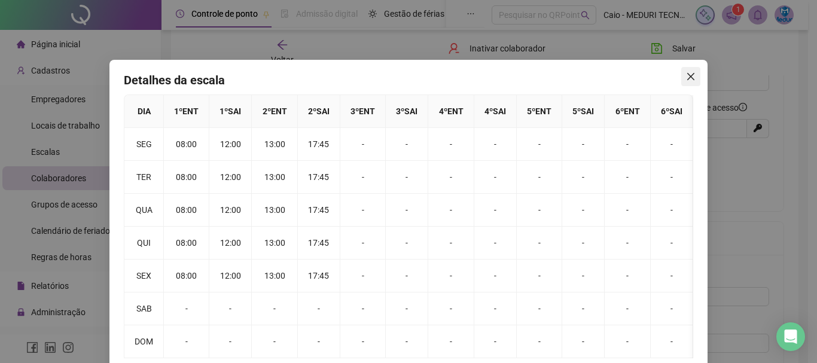
click at [687, 77] on icon "close" at bounding box center [690, 76] width 7 height 7
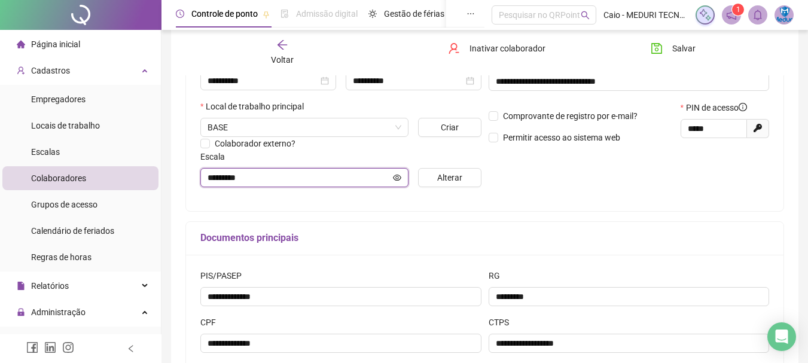
click at [328, 179] on input "********" at bounding box center [299, 177] width 183 height 13
click at [459, 181] on span "Alterar" at bounding box center [449, 177] width 25 height 13
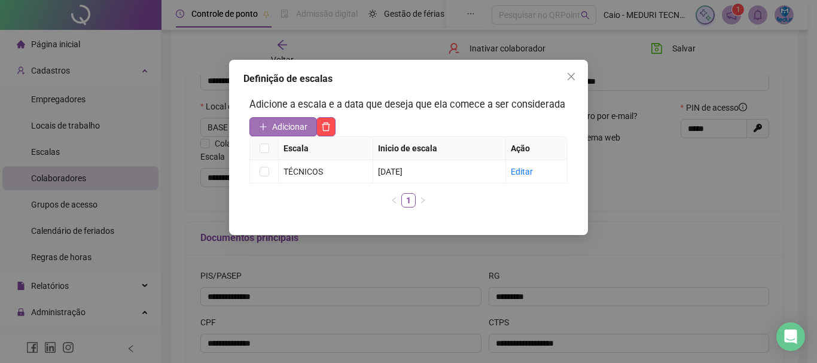
click at [307, 130] on span "Adicionar" at bounding box center [289, 126] width 35 height 13
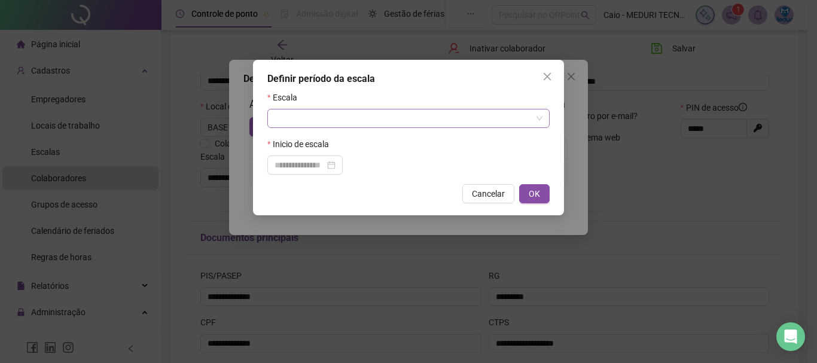
click at [321, 124] on input "search" at bounding box center [403, 118] width 257 height 18
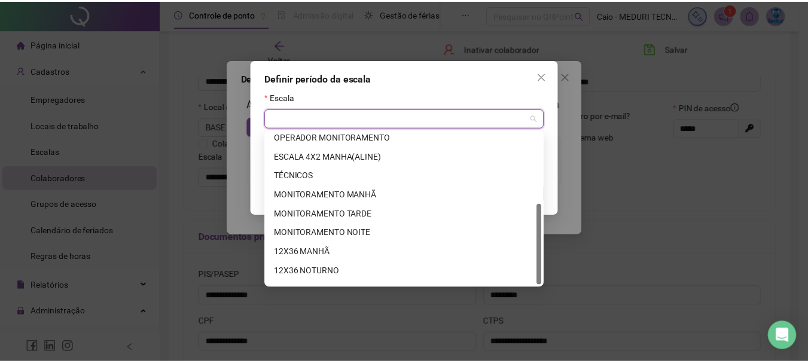
scroll to position [134, 0]
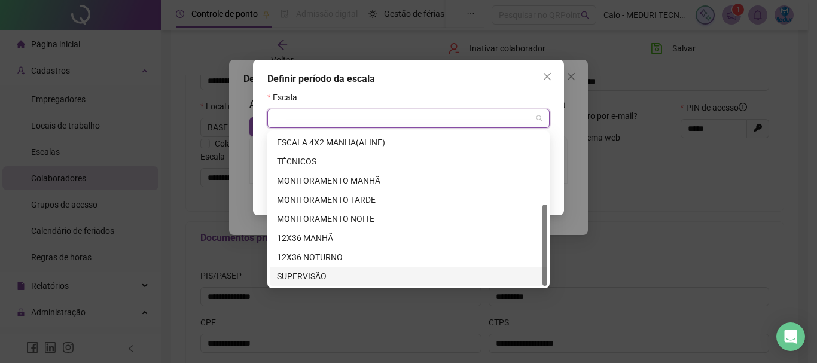
click at [324, 279] on div "SUPERVISÃO" at bounding box center [408, 276] width 263 height 13
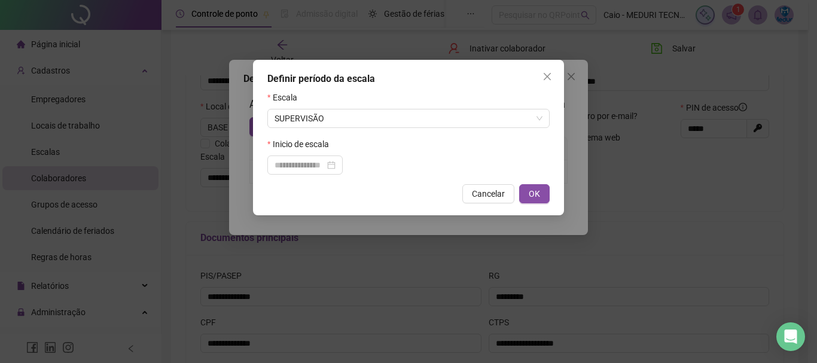
click at [324, 279] on div "Definir período da escala Escala SUPERVISÃO Inicio de escala Cancelar OK" at bounding box center [408, 181] width 817 height 363
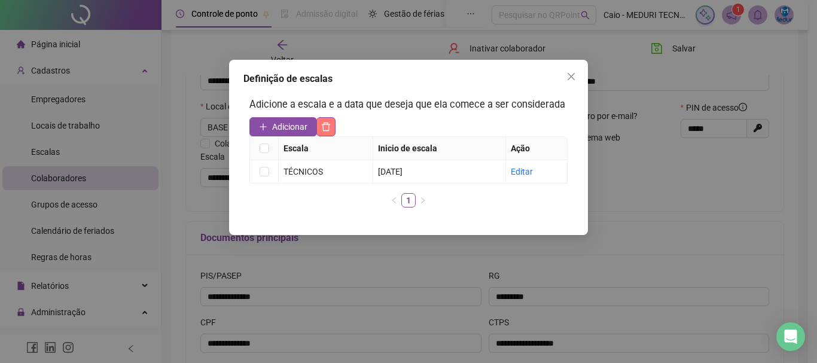
click at [330, 130] on icon "delete" at bounding box center [326, 127] width 10 height 10
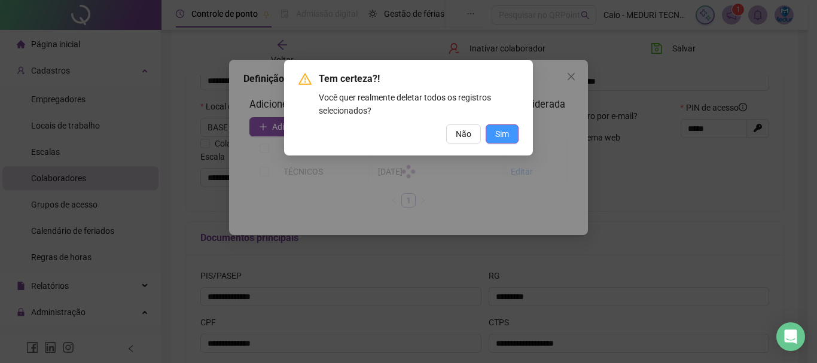
click at [502, 134] on span "Sim" at bounding box center [502, 133] width 14 height 13
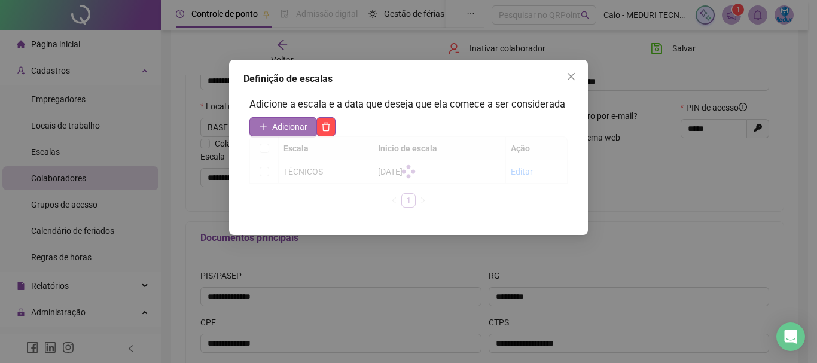
click at [297, 131] on span "Adicionar" at bounding box center [289, 126] width 35 height 13
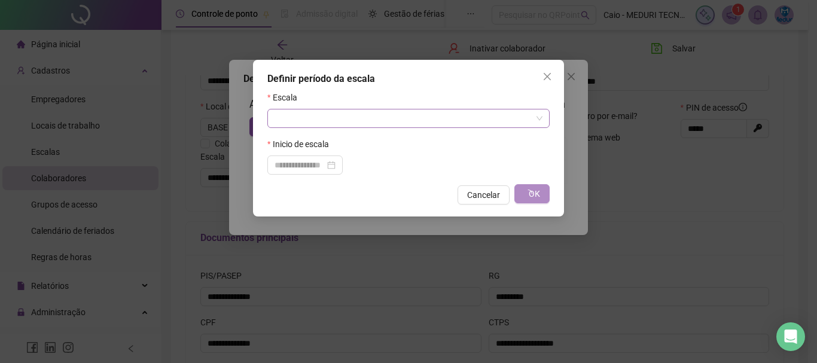
click at [541, 115] on span at bounding box center [409, 118] width 268 height 18
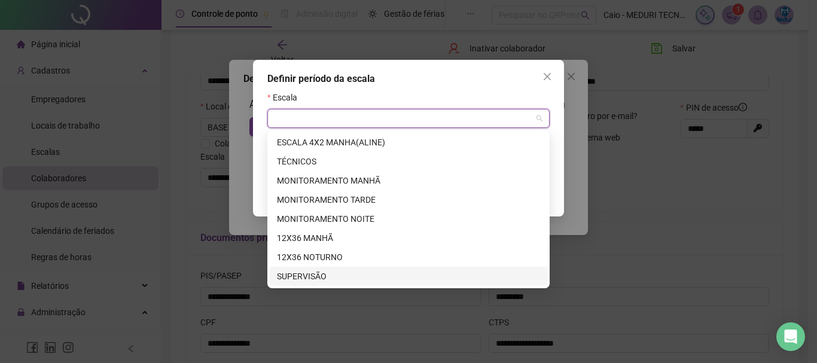
click at [314, 279] on div "SUPERVISÃO" at bounding box center [408, 276] width 263 height 13
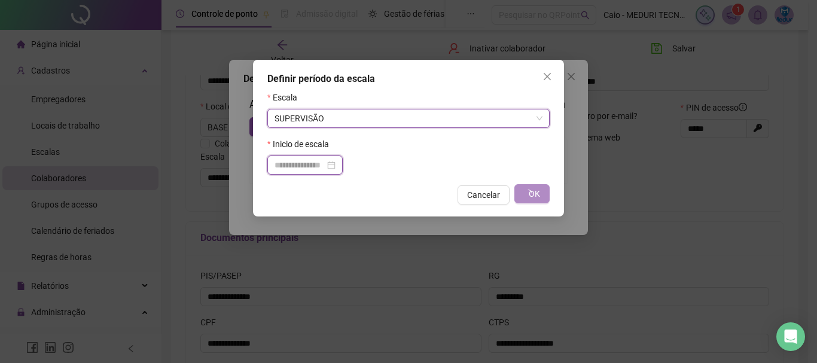
click at [325, 164] on input at bounding box center [300, 165] width 50 height 13
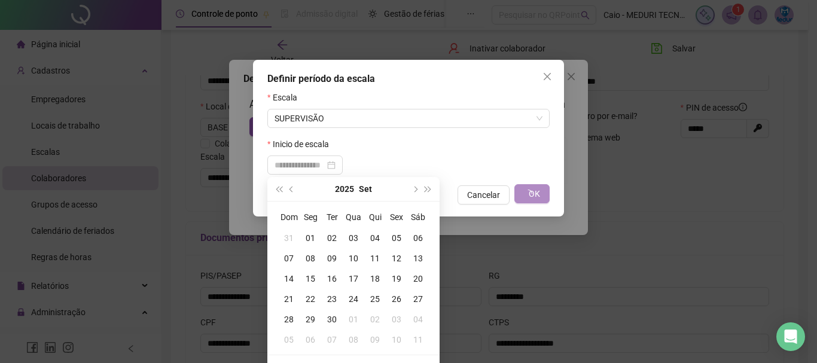
click at [444, 132] on form "Escala SUPERVISÃO Inicio de escala" at bounding box center [408, 133] width 282 height 84
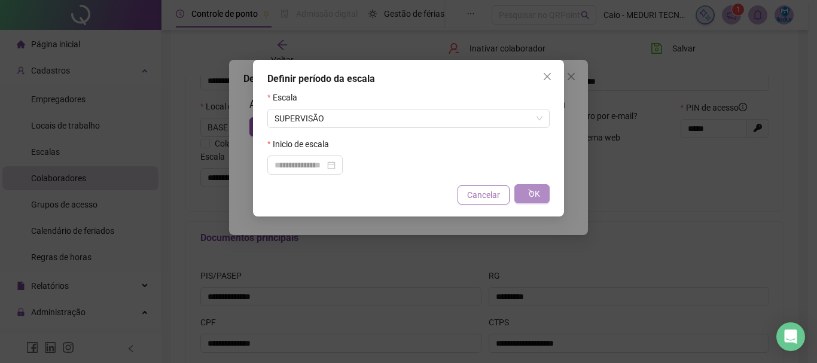
click at [477, 199] on span "Cancelar" at bounding box center [483, 194] width 33 height 13
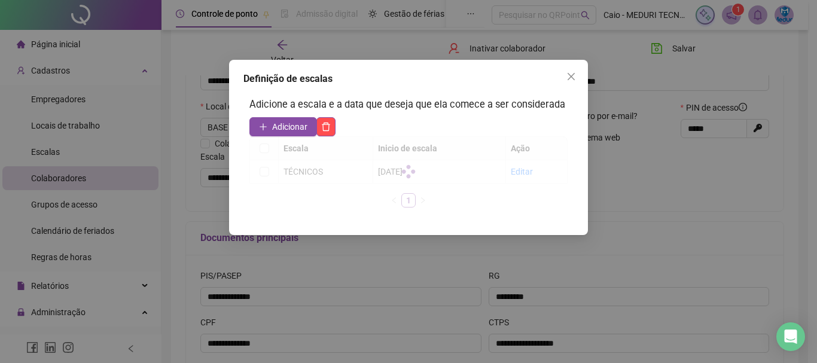
click at [569, 76] on icon "close" at bounding box center [571, 77] width 10 height 10
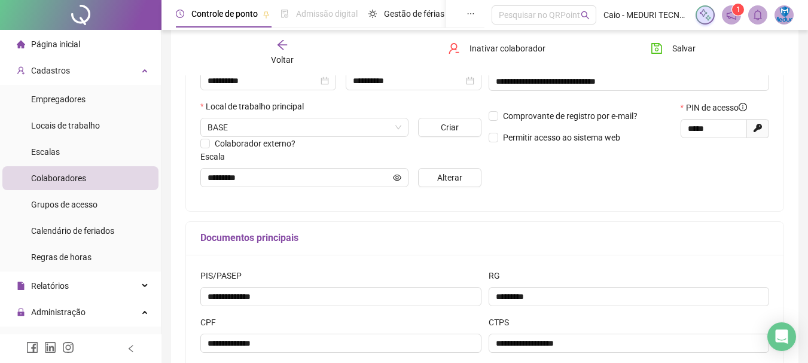
click at [85, 47] on li "Página inicial" at bounding box center [80, 44] width 156 height 24
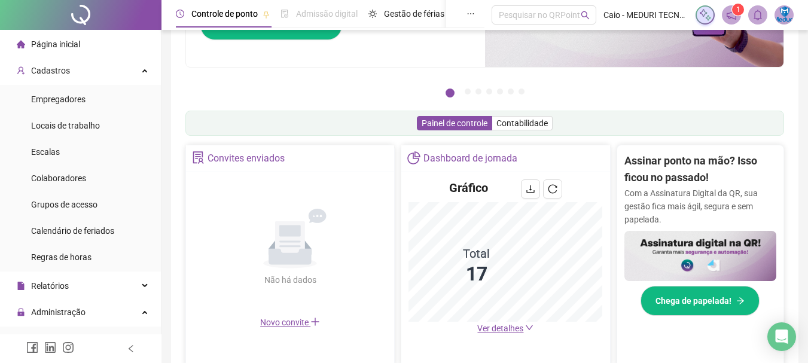
scroll to position [179, 0]
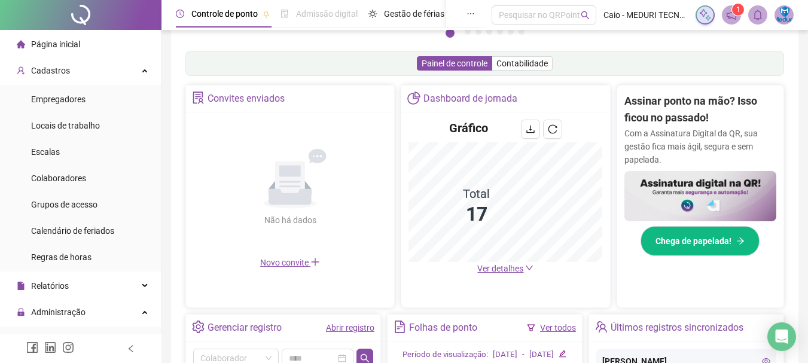
click at [501, 269] on span "Ver detalhes" at bounding box center [500, 269] width 46 height 10
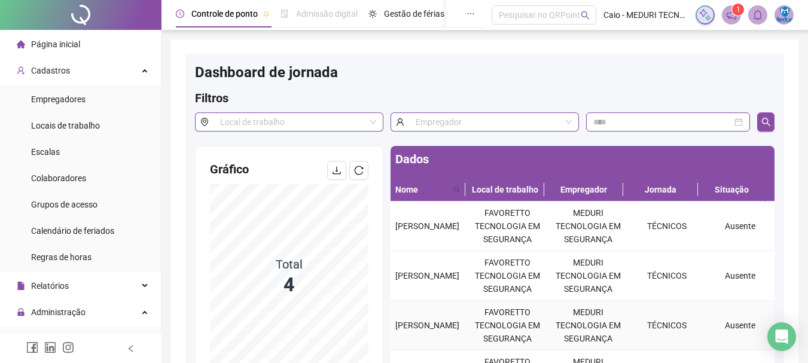
scroll to position [60, 0]
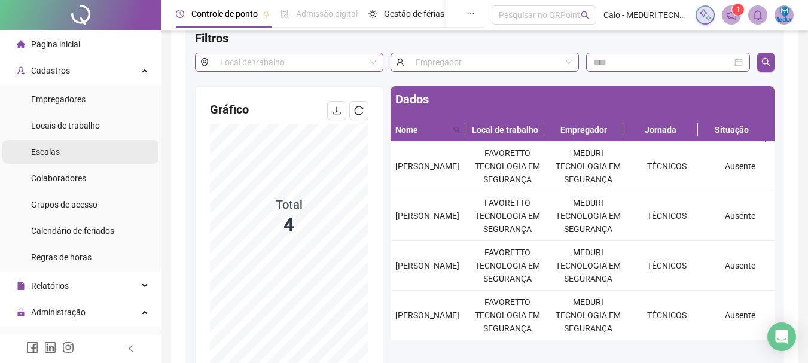
click at [52, 154] on span "Escalas" at bounding box center [45, 152] width 29 height 10
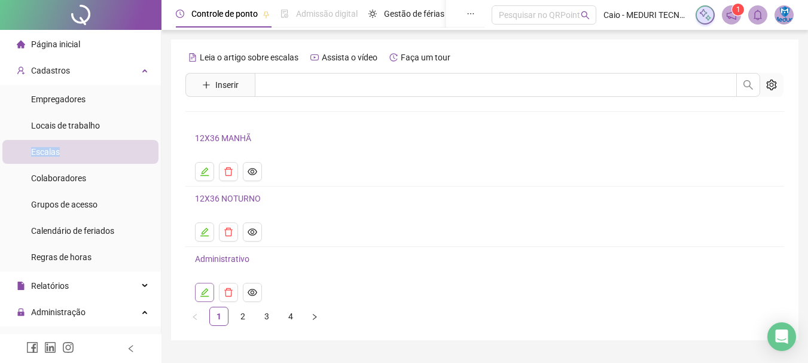
click at [210, 297] on button "button" at bounding box center [204, 292] width 19 height 19
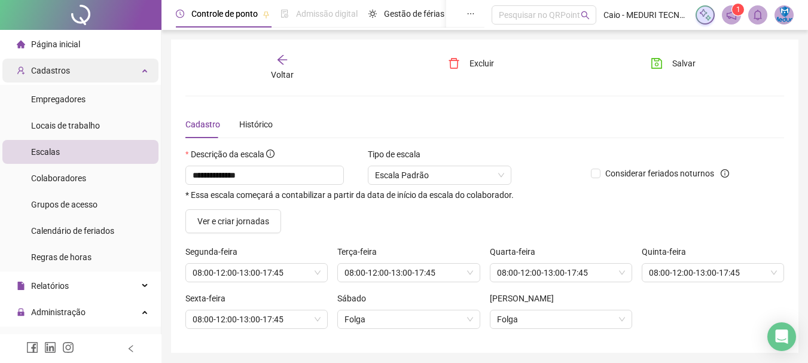
click at [48, 72] on span "Cadastros" at bounding box center [50, 71] width 39 height 10
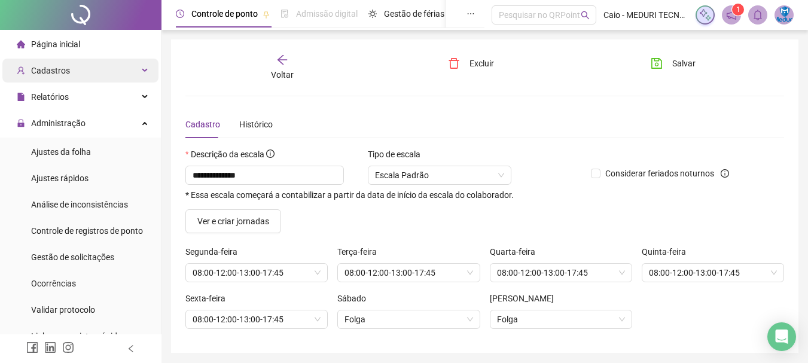
click at [48, 71] on span "Cadastros" at bounding box center [50, 71] width 39 height 10
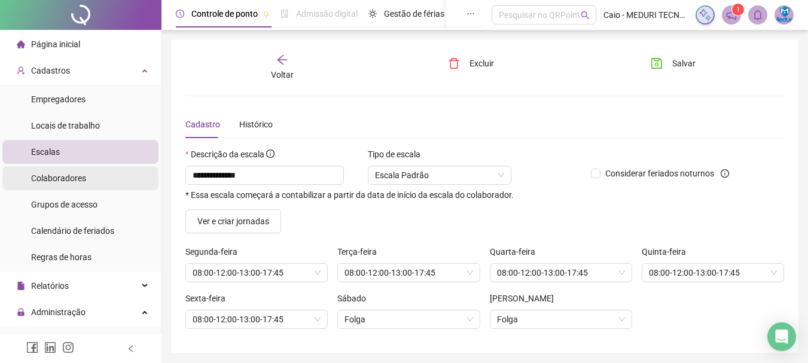
click at [53, 177] on span "Colaboradores" at bounding box center [58, 178] width 55 height 10
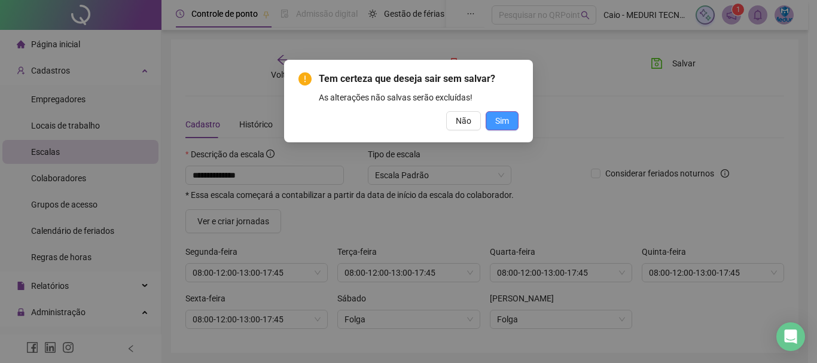
click at [508, 120] on span "Sim" at bounding box center [502, 120] width 14 height 13
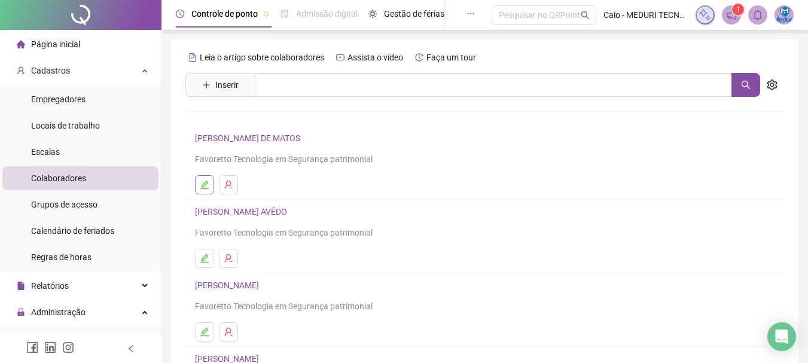
click at [202, 182] on icon "edit" at bounding box center [205, 185] width 10 height 10
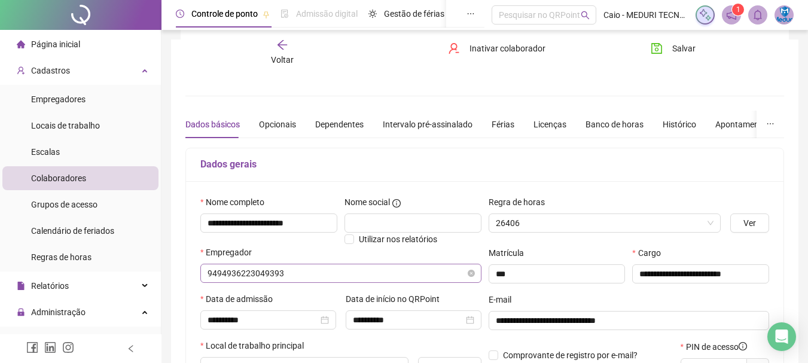
type input "********"
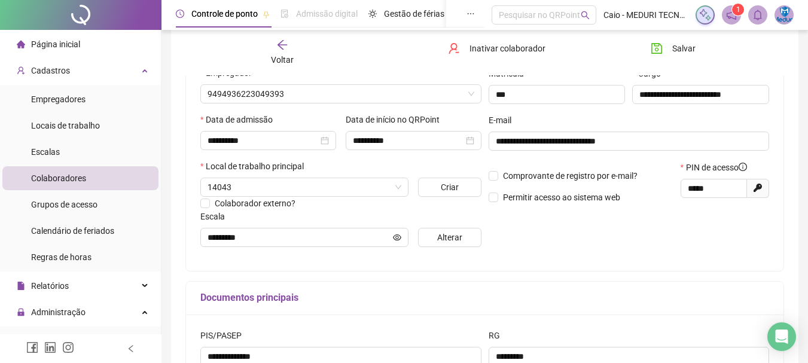
scroll to position [299, 0]
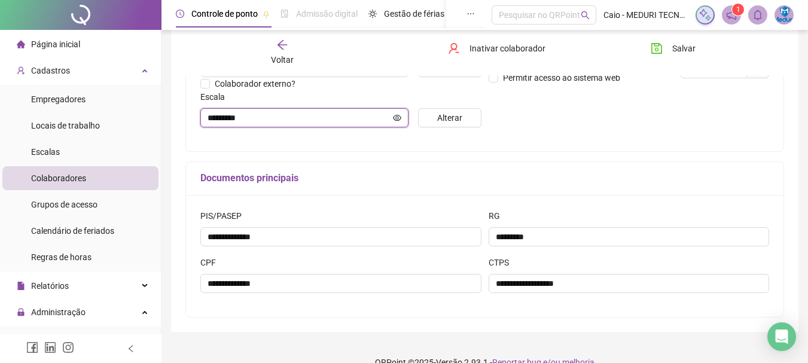
click at [401, 117] on icon "eye" at bounding box center [397, 117] width 8 height 6
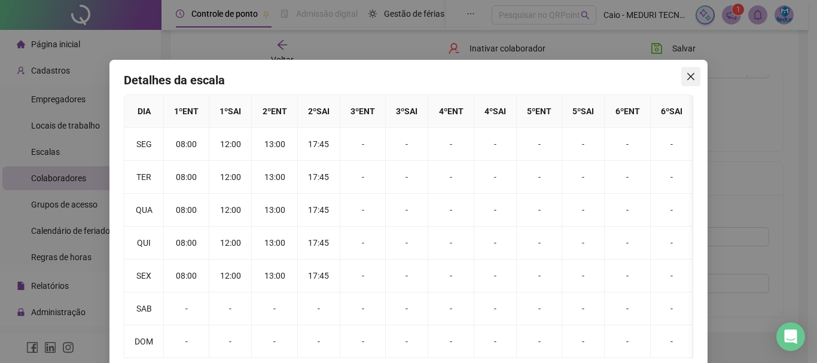
click at [690, 74] on icon "close" at bounding box center [691, 77] width 10 height 10
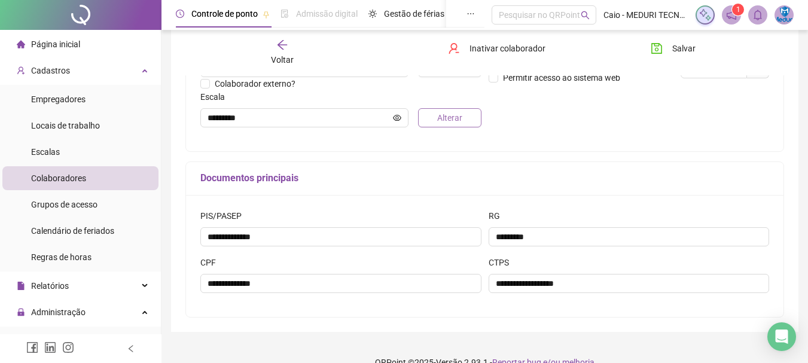
click at [444, 120] on span "Alterar" at bounding box center [449, 117] width 25 height 13
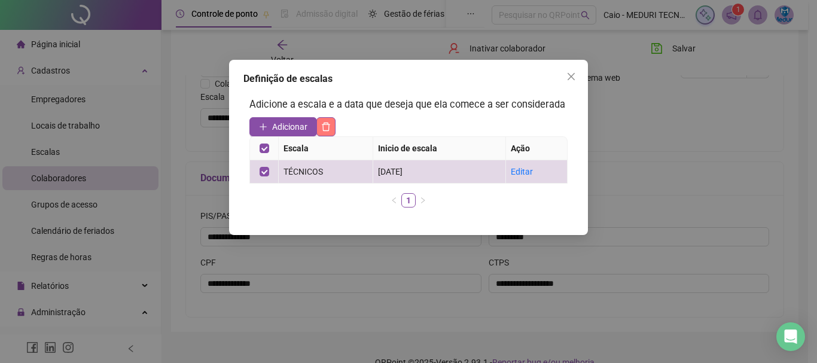
click at [328, 121] on button "button" at bounding box center [325, 126] width 19 height 19
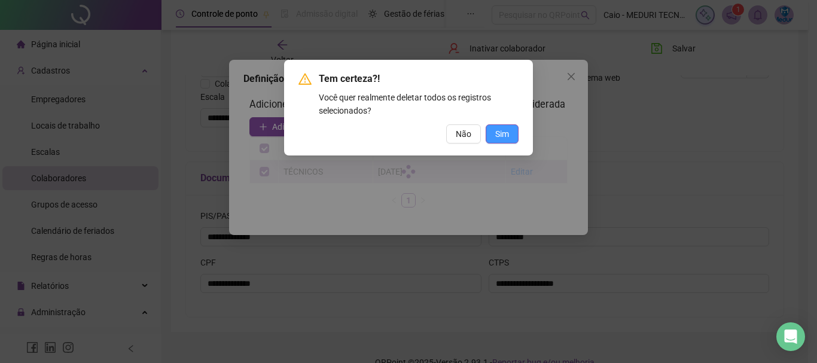
click at [496, 128] on span "Sim" at bounding box center [502, 133] width 14 height 13
drag, startPoint x: 496, startPoint y: 128, endPoint x: 307, endPoint y: 118, distance: 189.3
click at [496, 128] on span "Sim" at bounding box center [502, 133] width 14 height 13
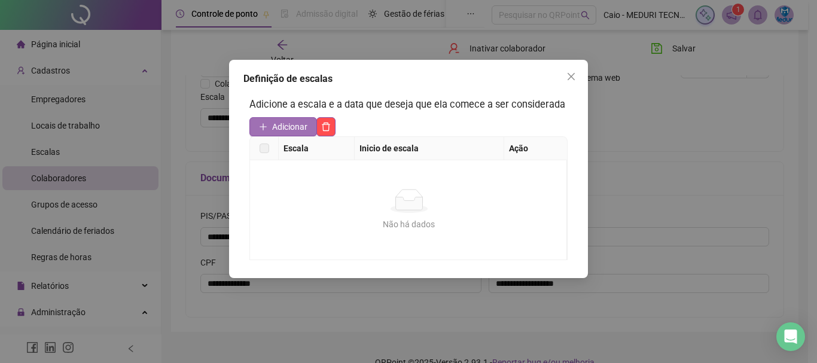
click at [277, 128] on span "Adicionar" at bounding box center [289, 126] width 35 height 13
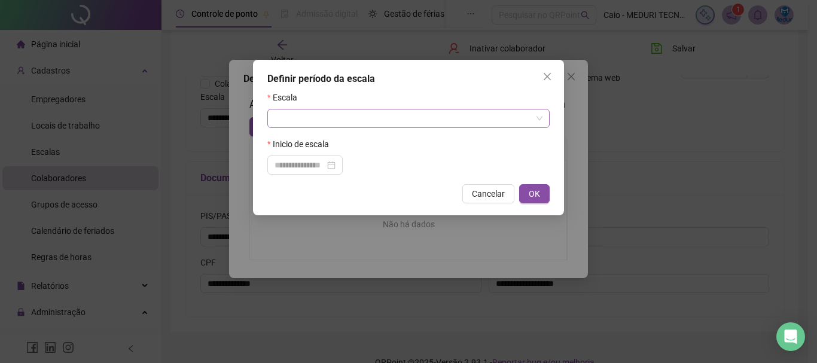
click at [348, 127] on input "search" at bounding box center [403, 118] width 257 height 18
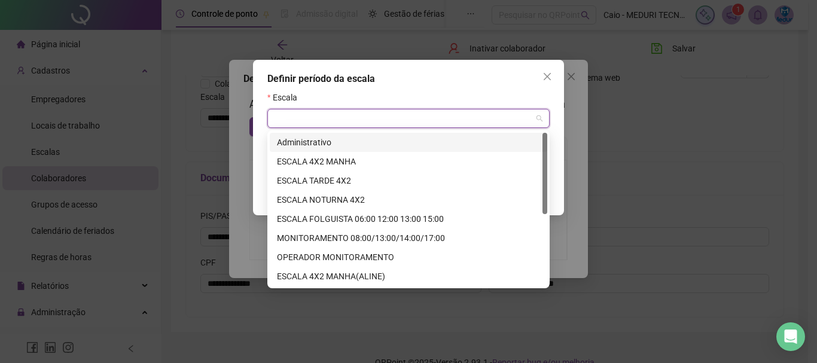
click at [342, 147] on div "Administrativo" at bounding box center [408, 142] width 263 height 13
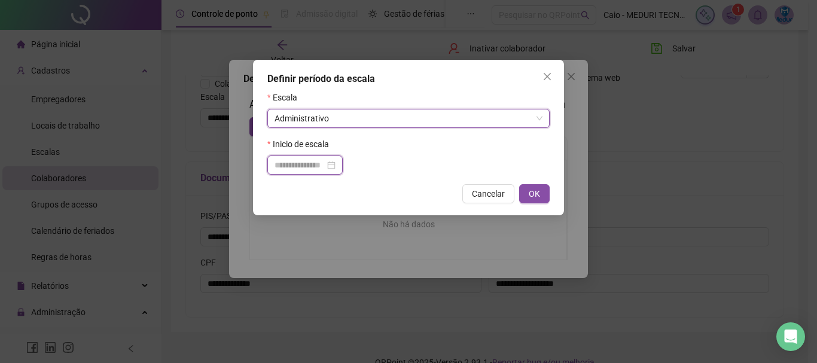
click at [300, 169] on input at bounding box center [300, 165] width 50 height 13
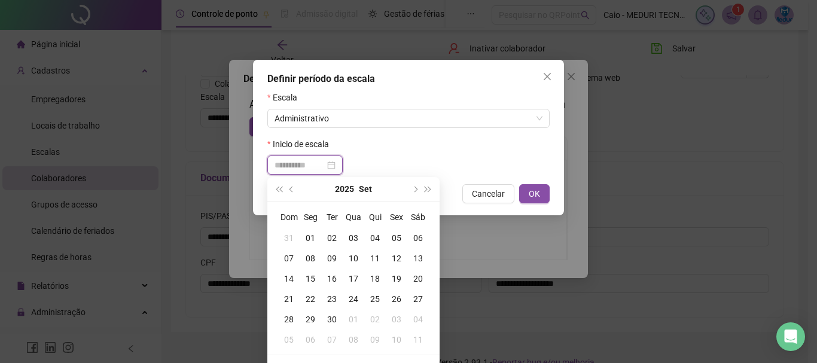
type input "**********"
click at [352, 276] on div "17" at bounding box center [354, 278] width 22 height 13
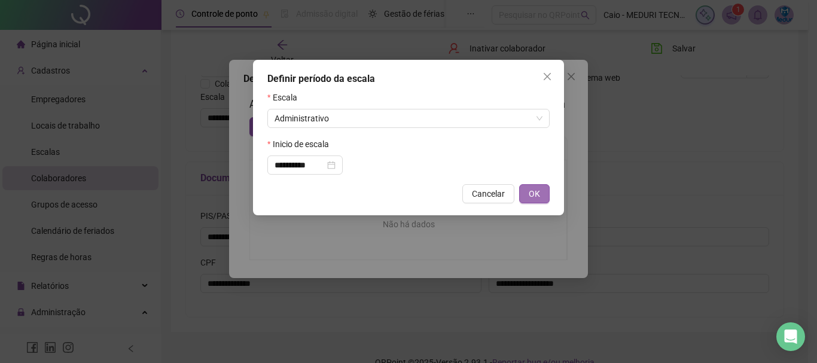
click at [528, 191] on button "OK" at bounding box center [534, 193] width 31 height 19
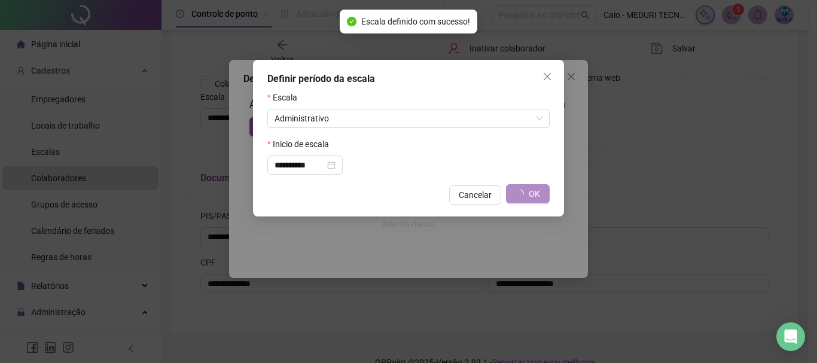
type input "**********"
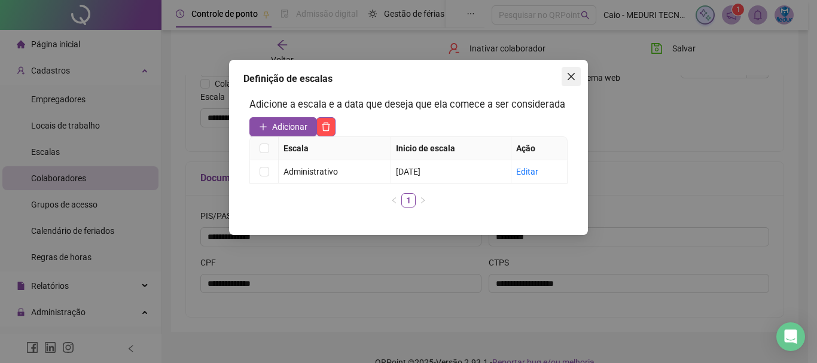
click at [572, 75] on icon "close" at bounding box center [571, 77] width 10 height 10
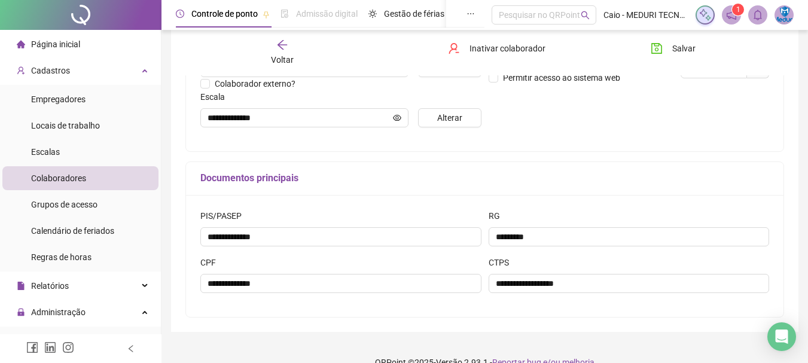
scroll to position [179, 0]
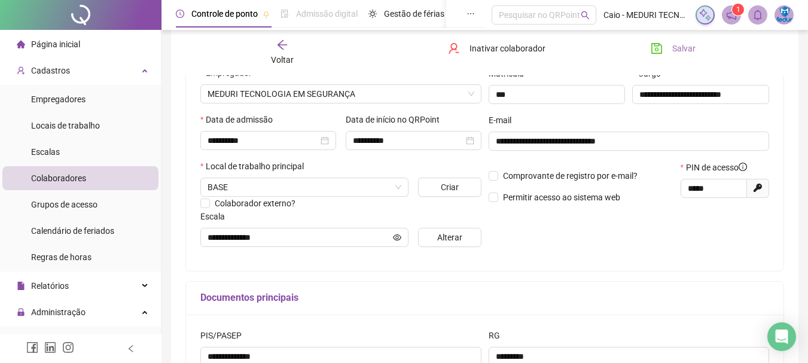
click at [674, 52] on span "Salvar" at bounding box center [683, 48] width 23 height 13
click at [56, 176] on span "Colaboradores" at bounding box center [58, 178] width 55 height 10
click at [88, 183] on li "Colaboradores" at bounding box center [80, 178] width 156 height 24
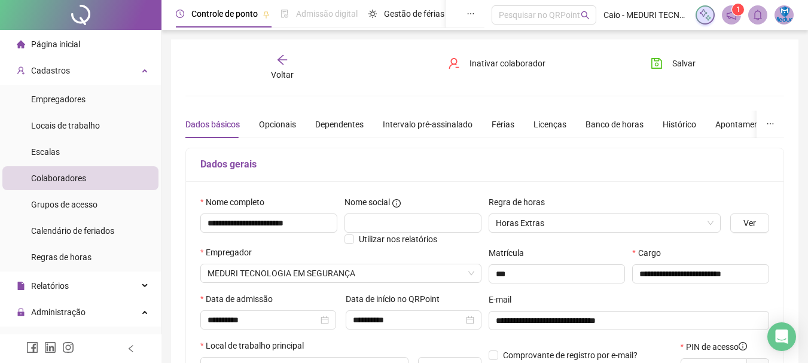
click at [278, 62] on icon "arrow-left" at bounding box center [282, 60] width 12 height 12
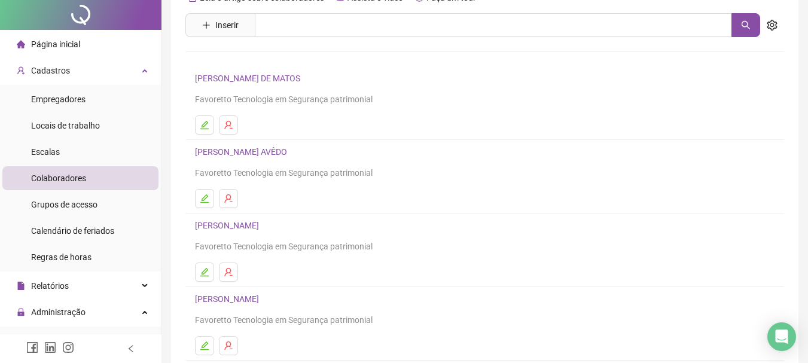
scroll to position [215, 0]
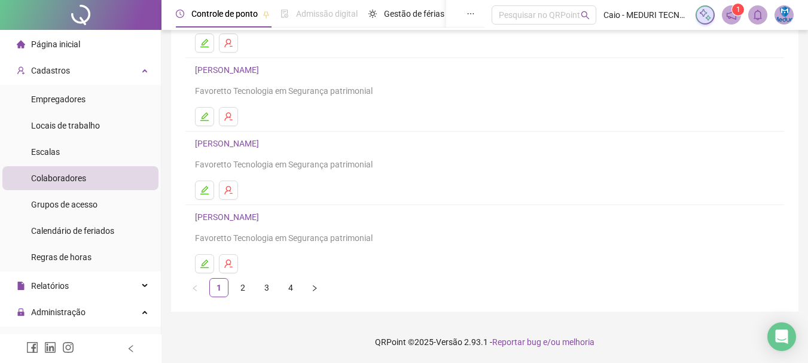
click at [287, 284] on link "4" at bounding box center [291, 288] width 18 height 18
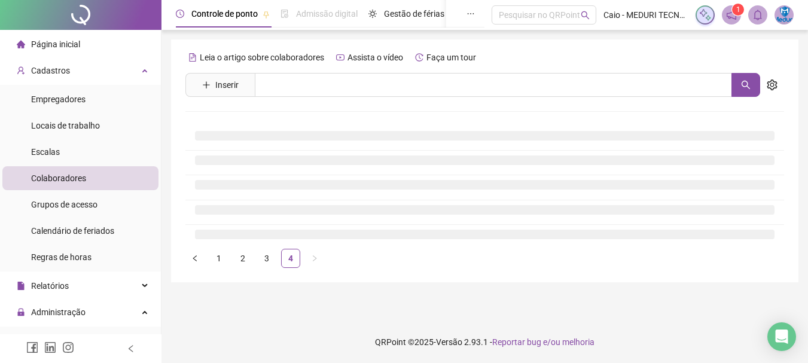
scroll to position [0, 0]
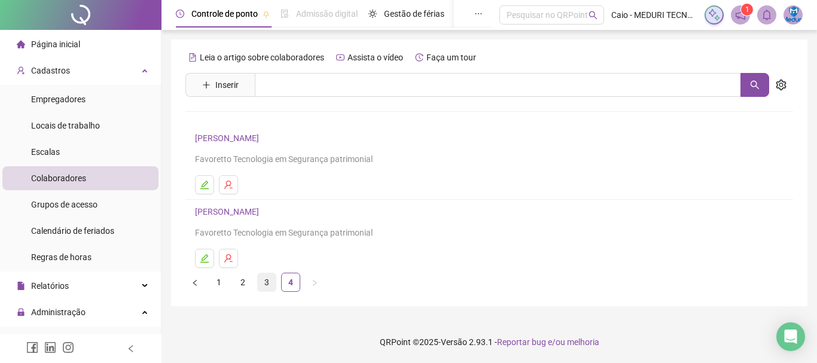
click at [266, 282] on link "3" at bounding box center [267, 282] width 18 height 18
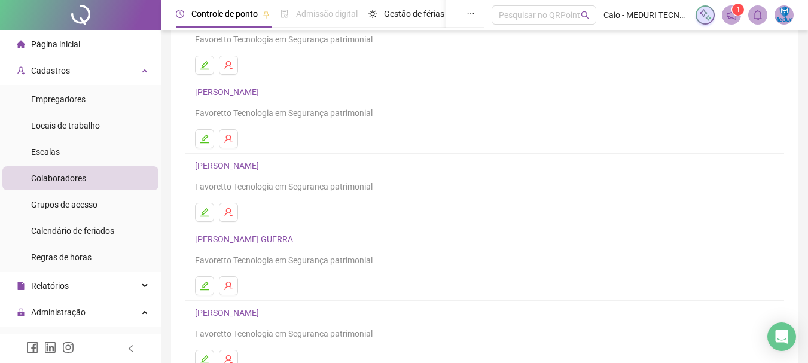
scroll to position [179, 0]
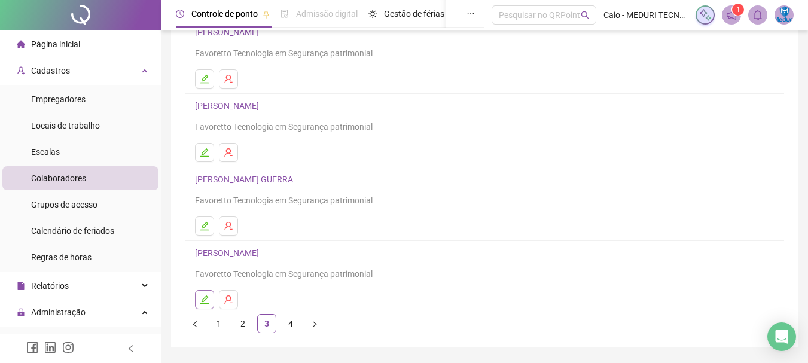
click at [203, 297] on icon "edit" at bounding box center [205, 300] width 10 height 10
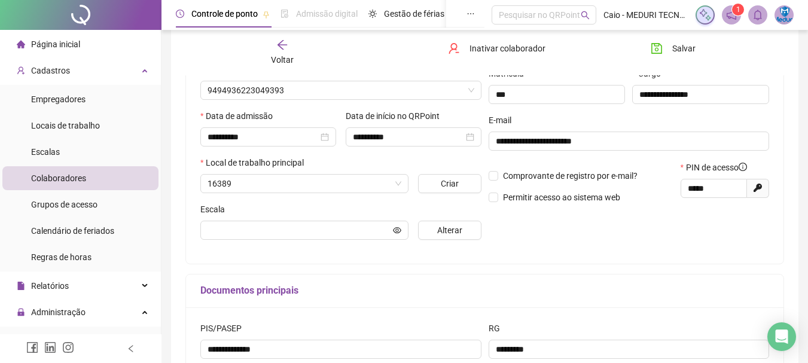
scroll to position [185, 0]
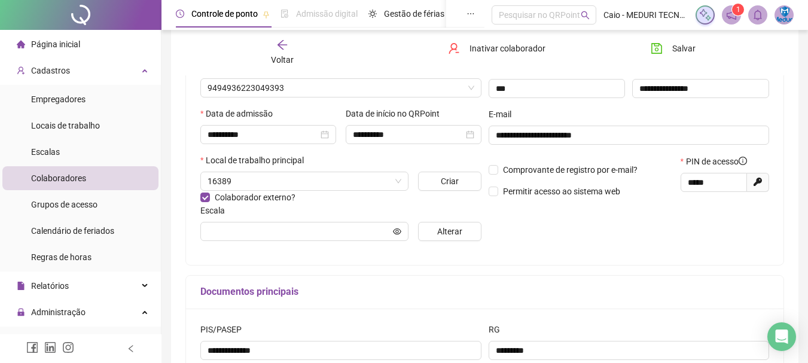
type input "********"
click at [402, 235] on span "********" at bounding box center [304, 231] width 208 height 19
click at [392, 230] on span "********" at bounding box center [304, 231] width 208 height 19
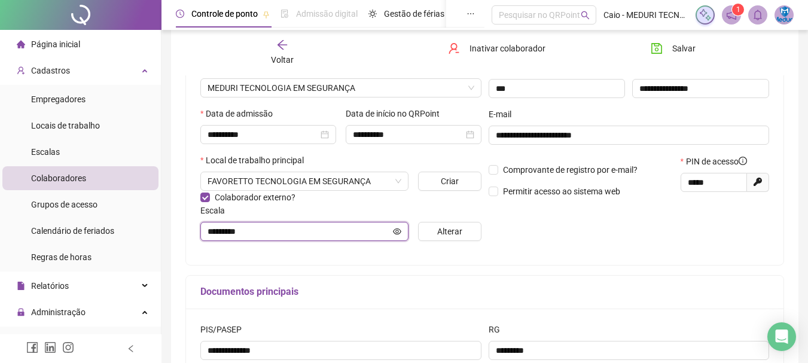
click at [400, 231] on icon "eye" at bounding box center [397, 231] width 8 height 8
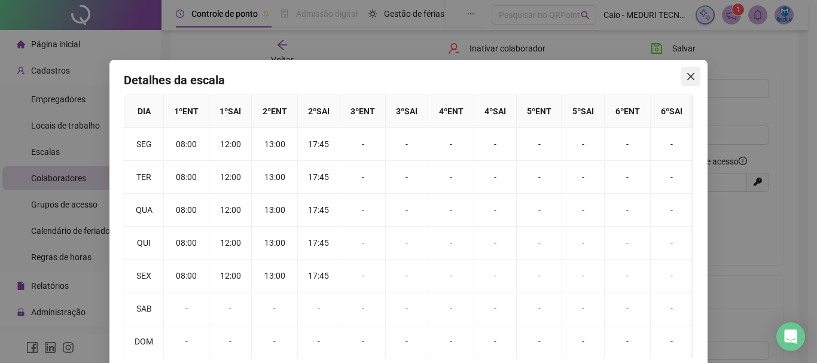
click at [687, 74] on icon "close" at bounding box center [691, 77] width 10 height 10
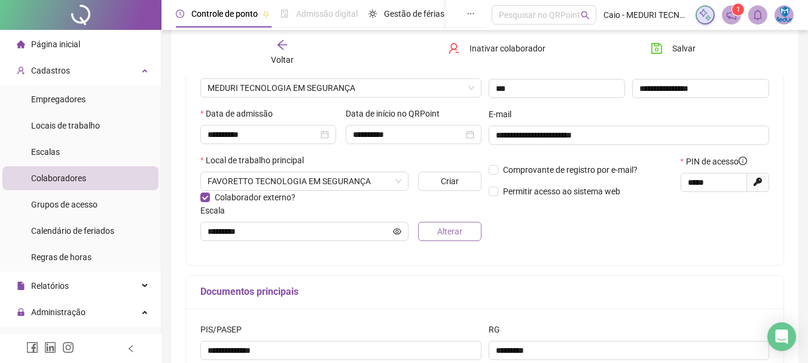
click at [446, 229] on span "Alterar" at bounding box center [449, 231] width 25 height 13
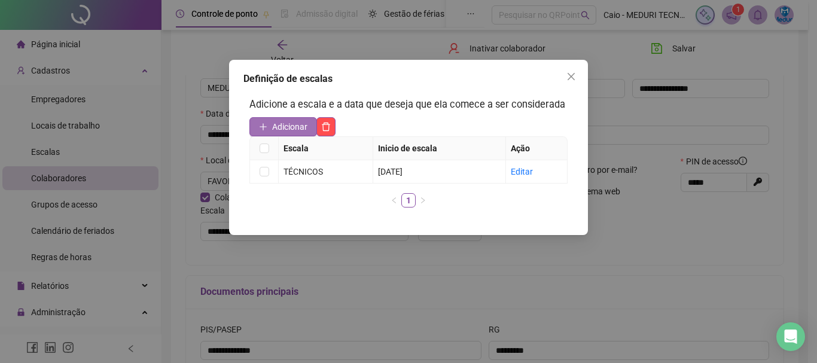
click at [275, 132] on span "Adicionar" at bounding box center [289, 126] width 35 height 13
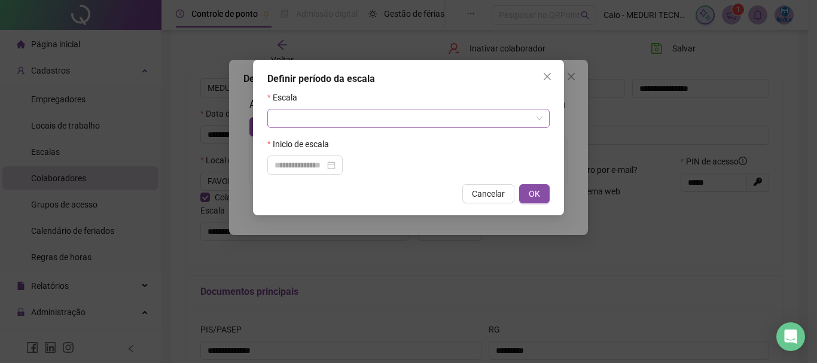
click at [287, 124] on input "search" at bounding box center [403, 118] width 257 height 18
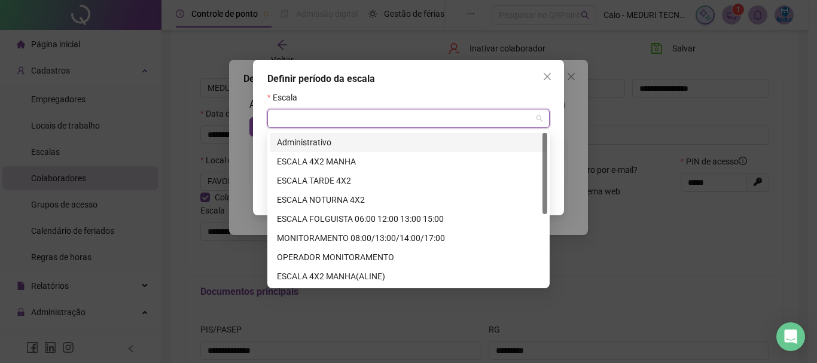
click at [291, 144] on div "Administrativo" at bounding box center [408, 142] width 263 height 13
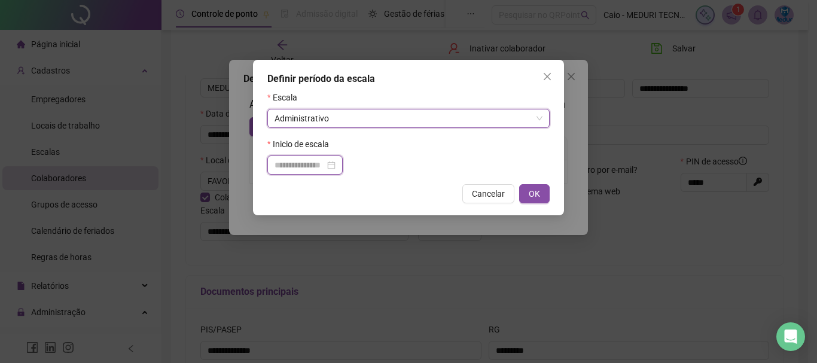
click at [275, 163] on input at bounding box center [300, 165] width 50 height 13
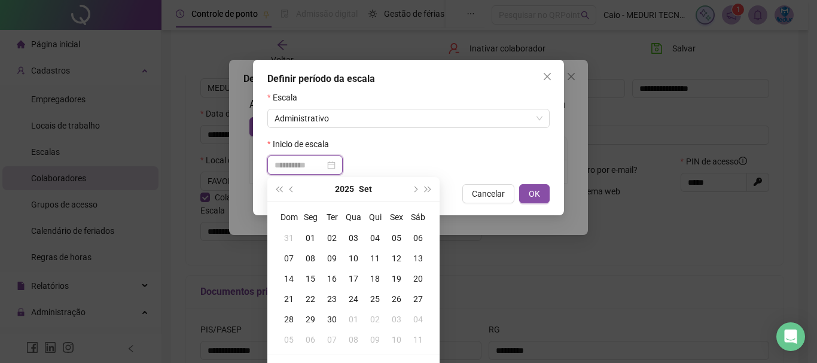
type input "**********"
click at [356, 281] on div "17" at bounding box center [354, 278] width 22 height 13
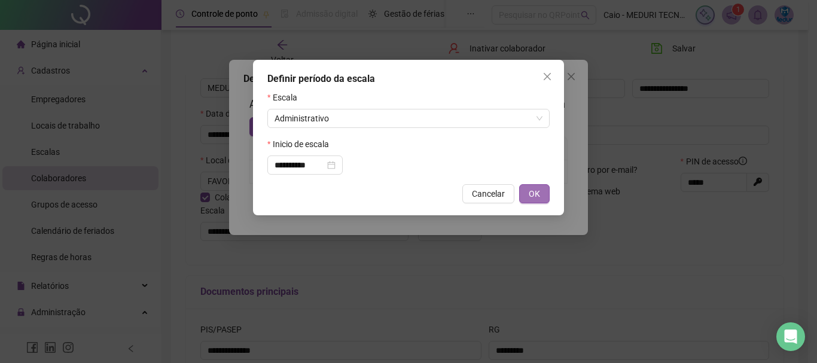
click at [534, 192] on span "OK" at bounding box center [534, 193] width 11 height 13
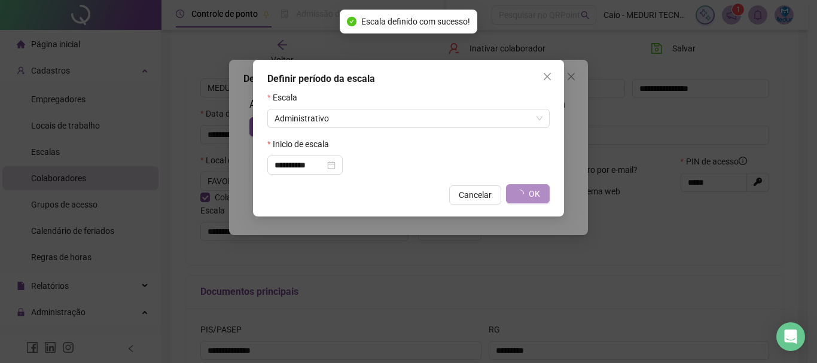
type input "**********"
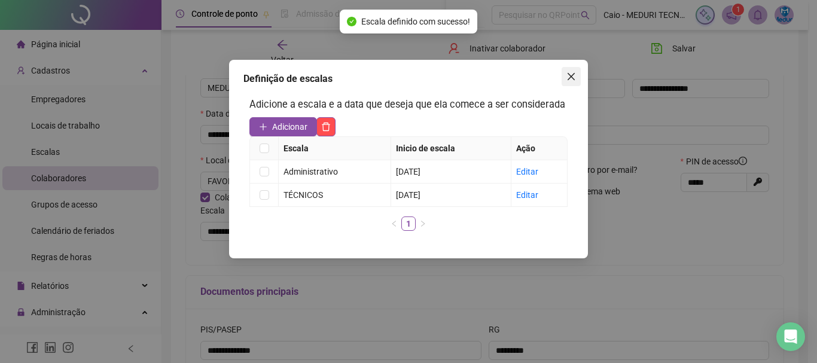
click at [575, 79] on icon "close" at bounding box center [571, 77] width 10 height 10
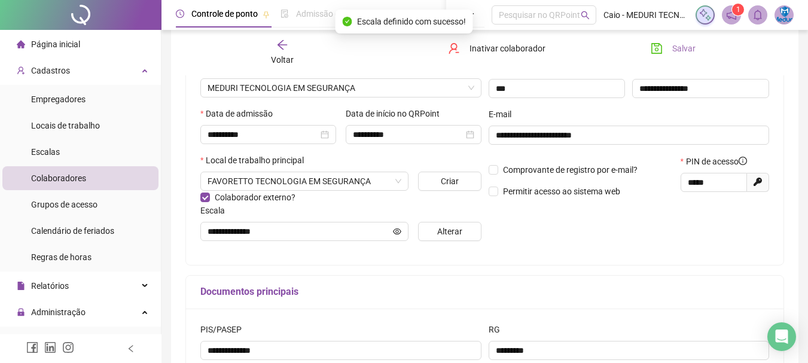
click at [662, 48] on icon "save" at bounding box center [657, 48] width 12 height 12
click at [44, 43] on span "Página inicial" at bounding box center [55, 44] width 49 height 10
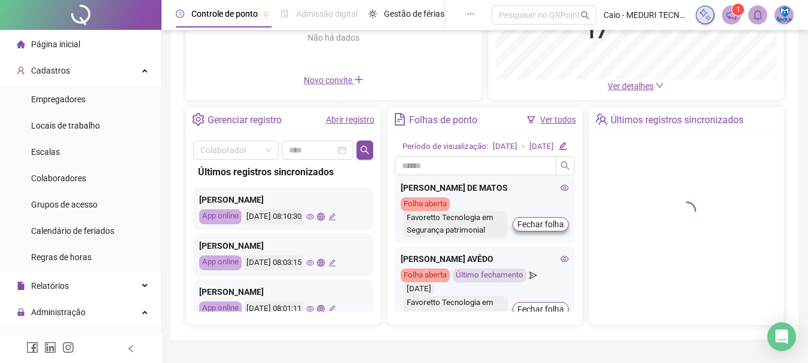
scroll to position [126, 0]
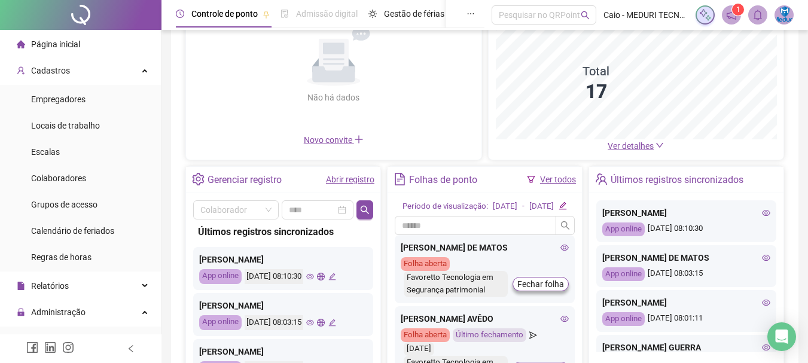
click at [635, 147] on span "Ver detalhes" at bounding box center [631, 146] width 46 height 10
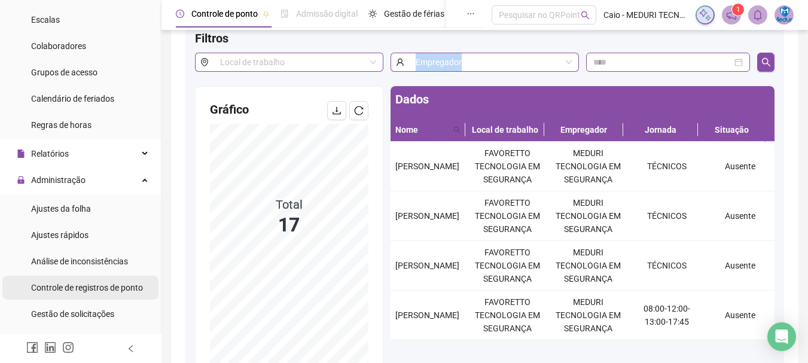
scroll to position [192, 0]
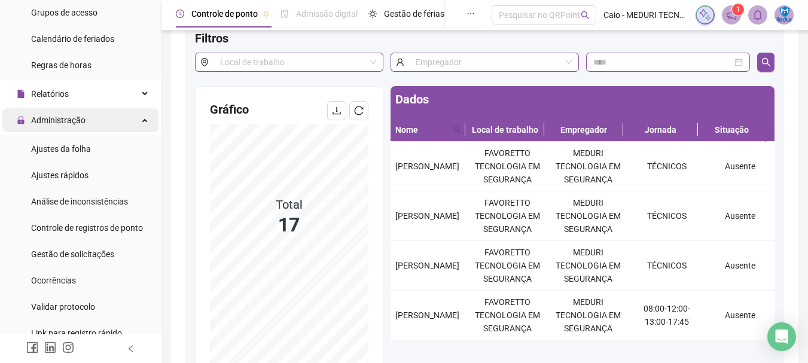
click at [58, 119] on span "Administração" at bounding box center [58, 120] width 54 height 10
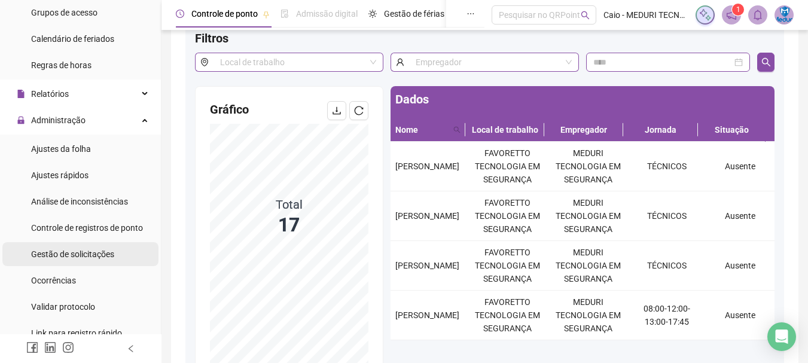
click at [73, 258] on span "Gestão de solicitações" at bounding box center [72, 254] width 83 height 10
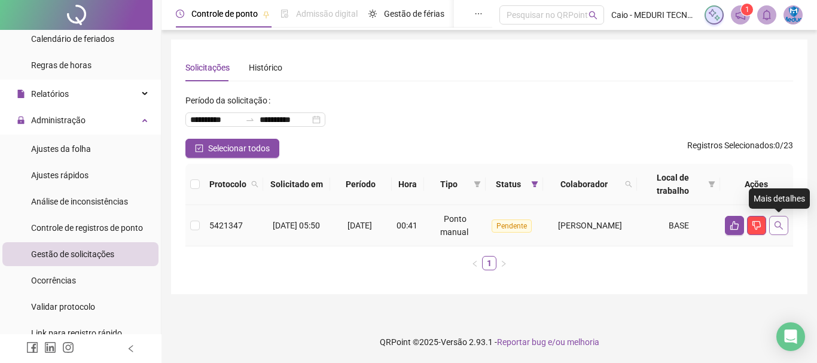
click at [781, 229] on icon "search" at bounding box center [779, 226] width 10 height 10
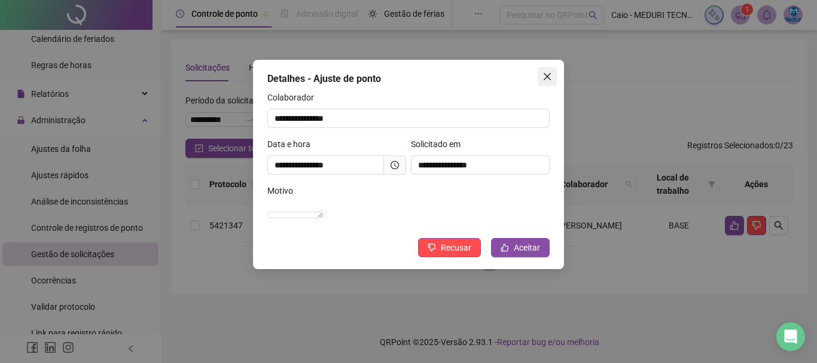
click at [550, 76] on icon "close" at bounding box center [548, 77] width 10 height 10
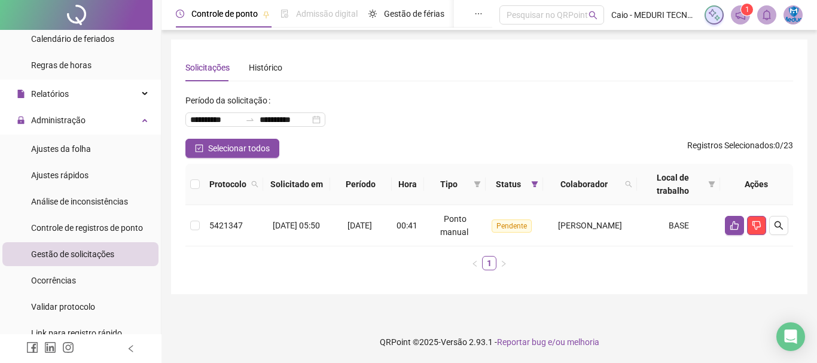
click at [106, 254] on span "Gestão de solicitações" at bounding box center [72, 254] width 83 height 10
click at [53, 68] on span "Regras de horas" at bounding box center [61, 65] width 60 height 10
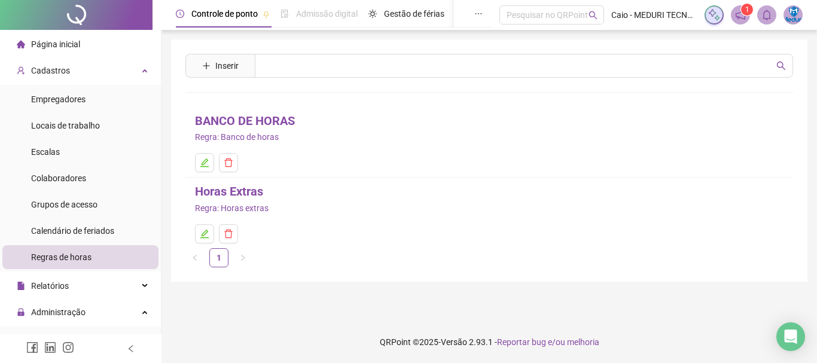
click at [65, 44] on span "Página inicial" at bounding box center [55, 44] width 49 height 10
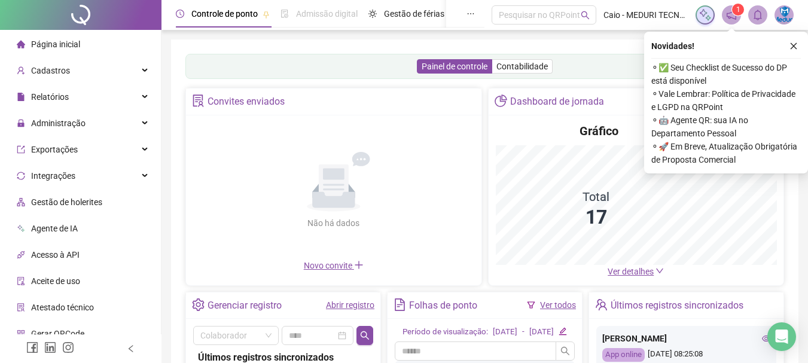
scroll to position [60, 0]
